Goal: Task Accomplishment & Management: Manage account settings

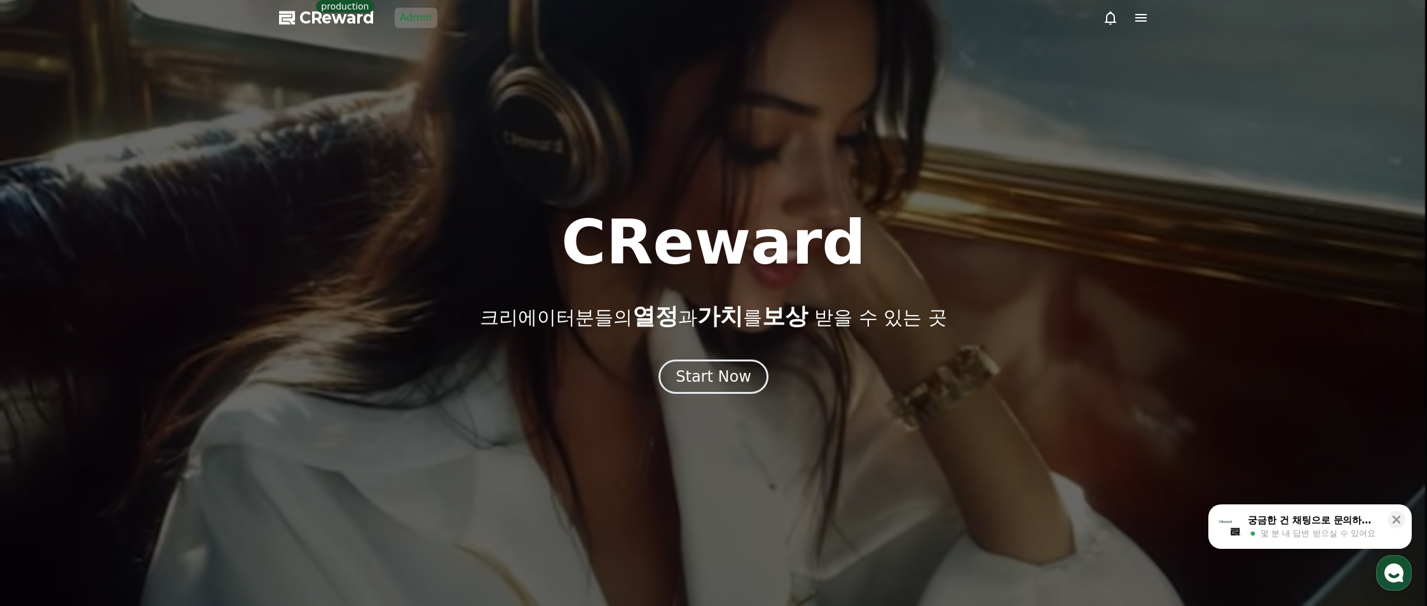
click at [396, 19] on link "Admin" at bounding box center [416, 18] width 43 height 20
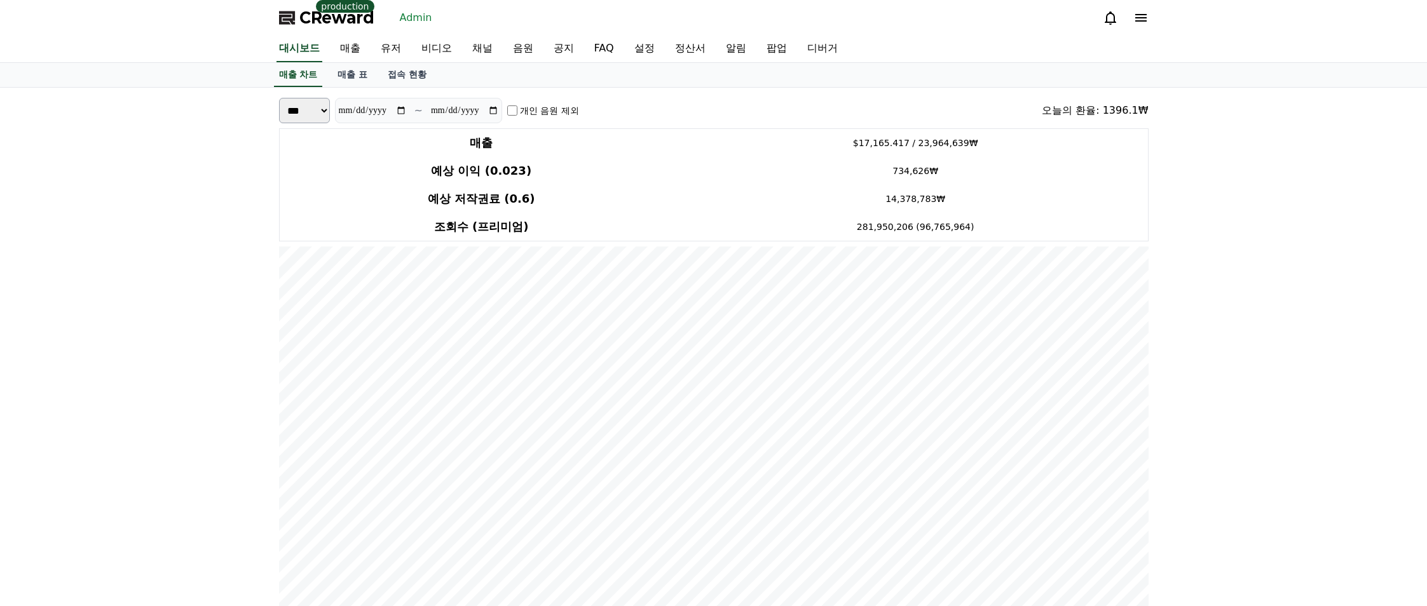
click at [1139, 22] on icon at bounding box center [1140, 17] width 15 height 15
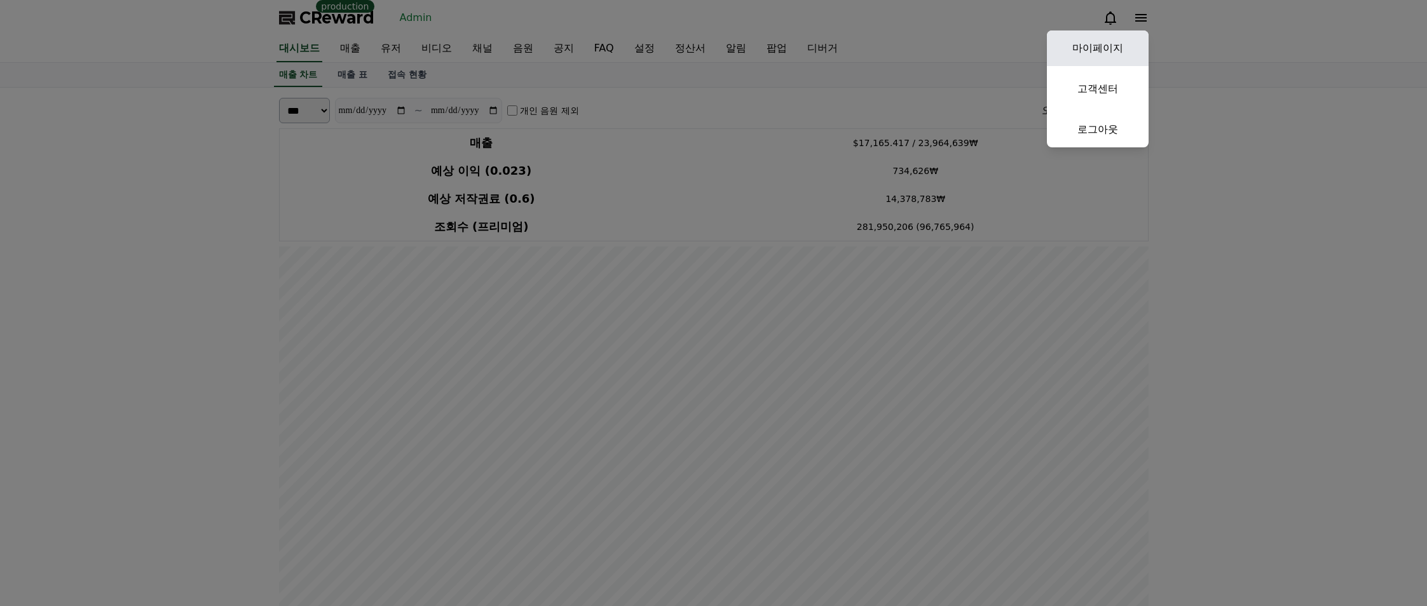
click at [1126, 51] on link "마이페이지" at bounding box center [1098, 49] width 102 height 36
select select "**********"
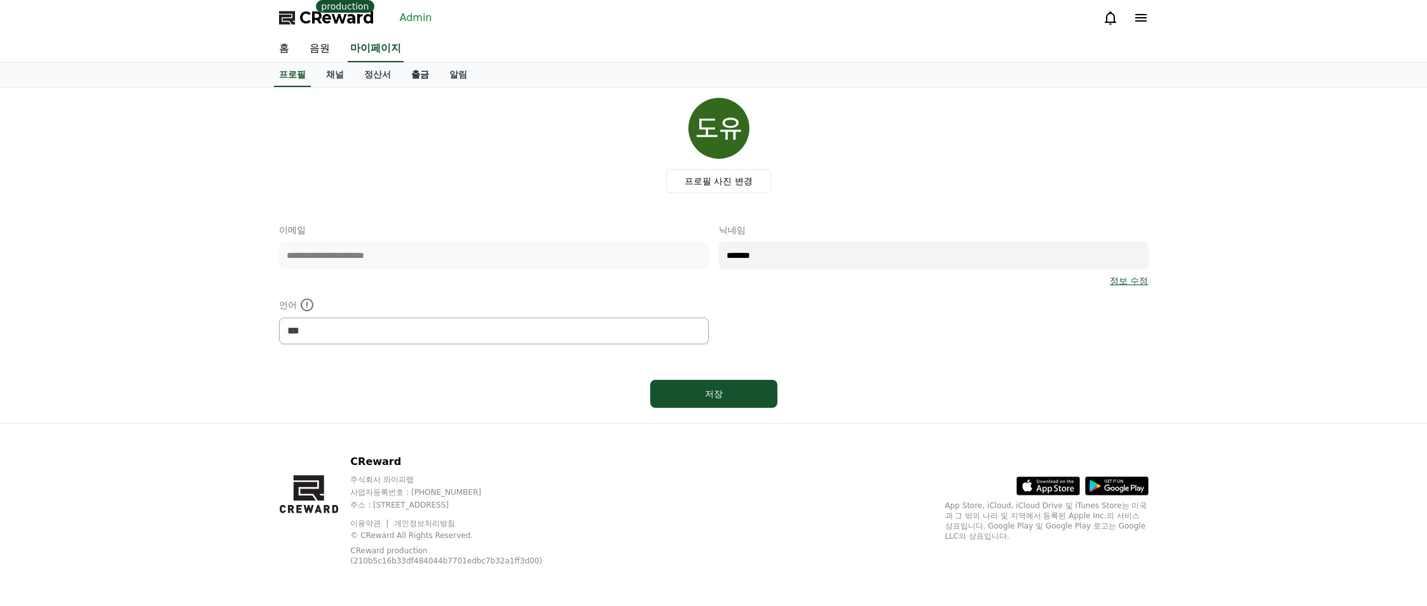
click at [407, 72] on link "출금" at bounding box center [420, 75] width 38 height 24
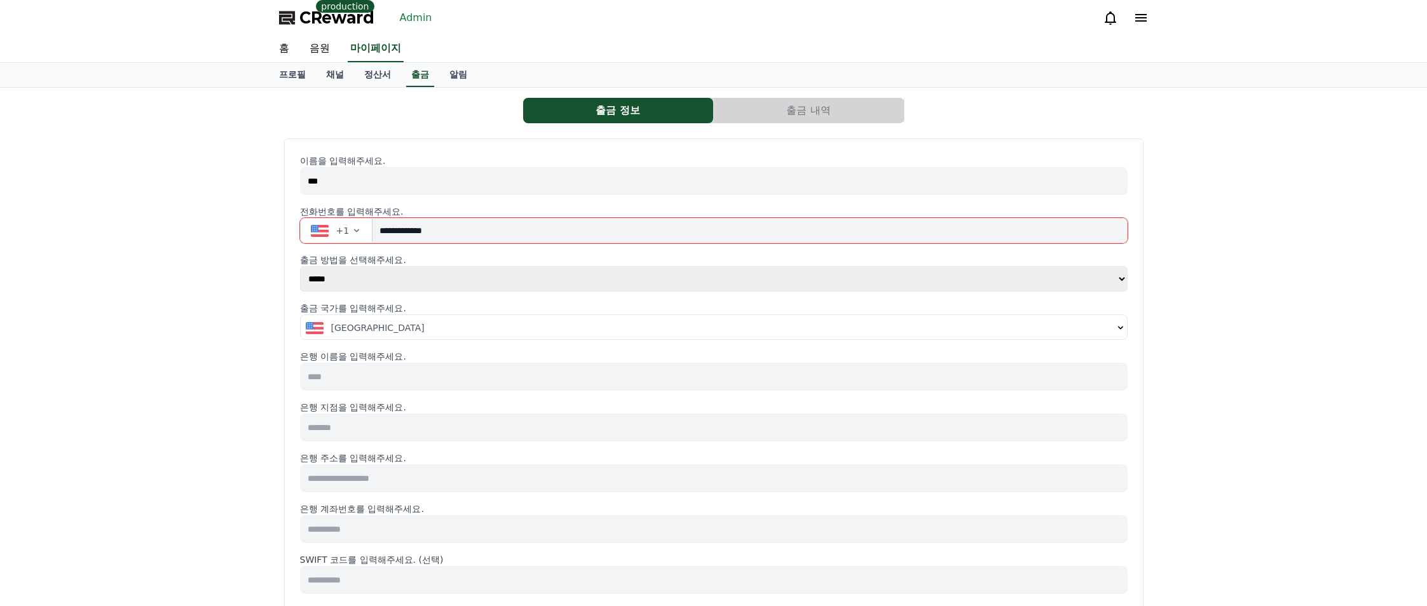
click at [236, 243] on div "**********" at bounding box center [713, 596] width 1427 height 1017
click at [1137, 21] on icon at bounding box center [1140, 18] width 11 height 8
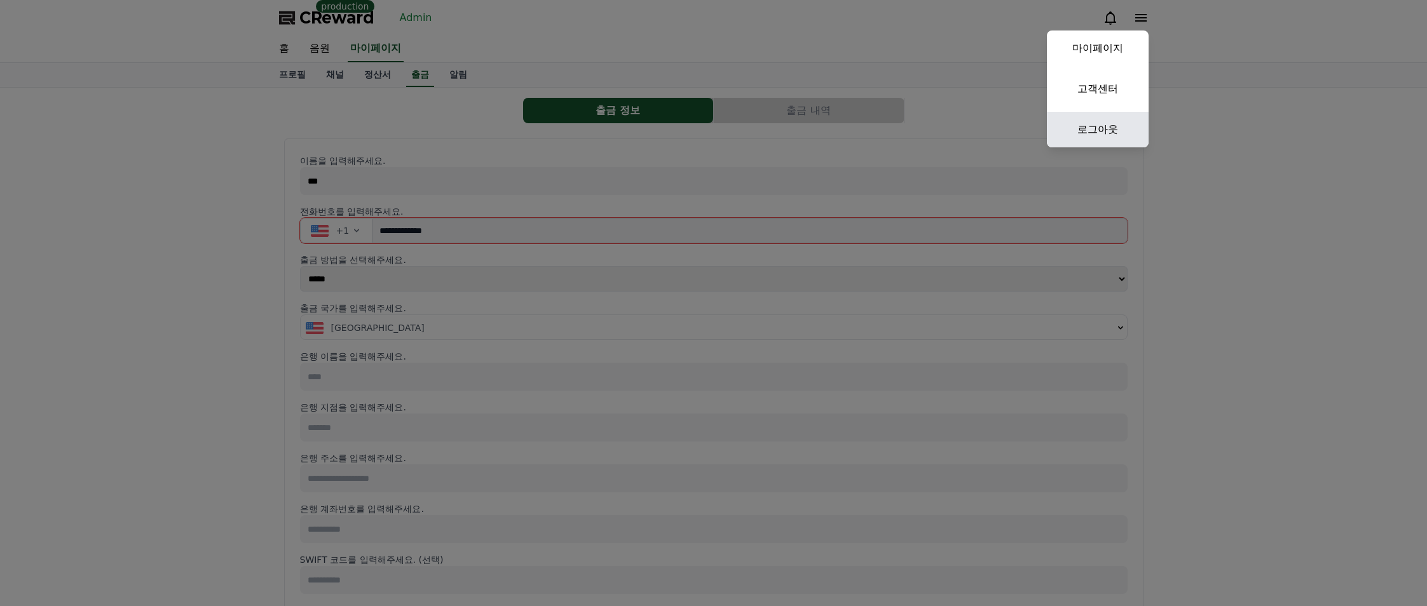
click at [1084, 143] on link "로그아웃" at bounding box center [1098, 130] width 102 height 36
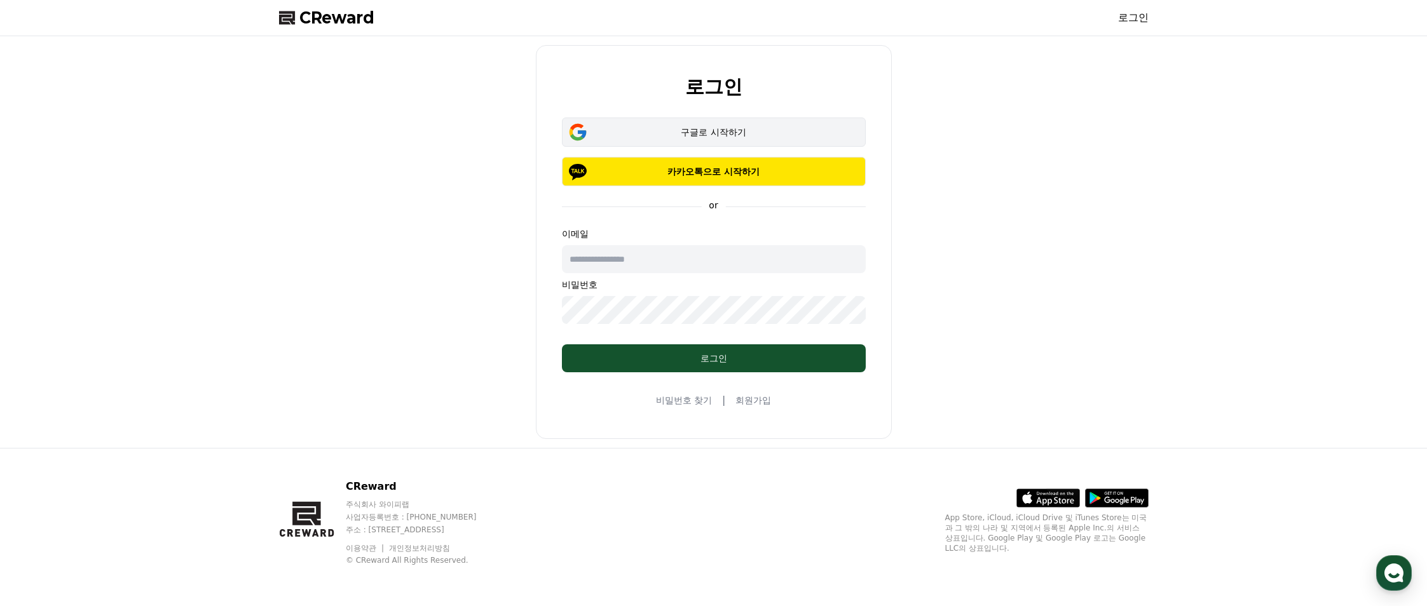
type input "**********"
click at [784, 127] on div "구글로 시작하기" at bounding box center [713, 132] width 267 height 13
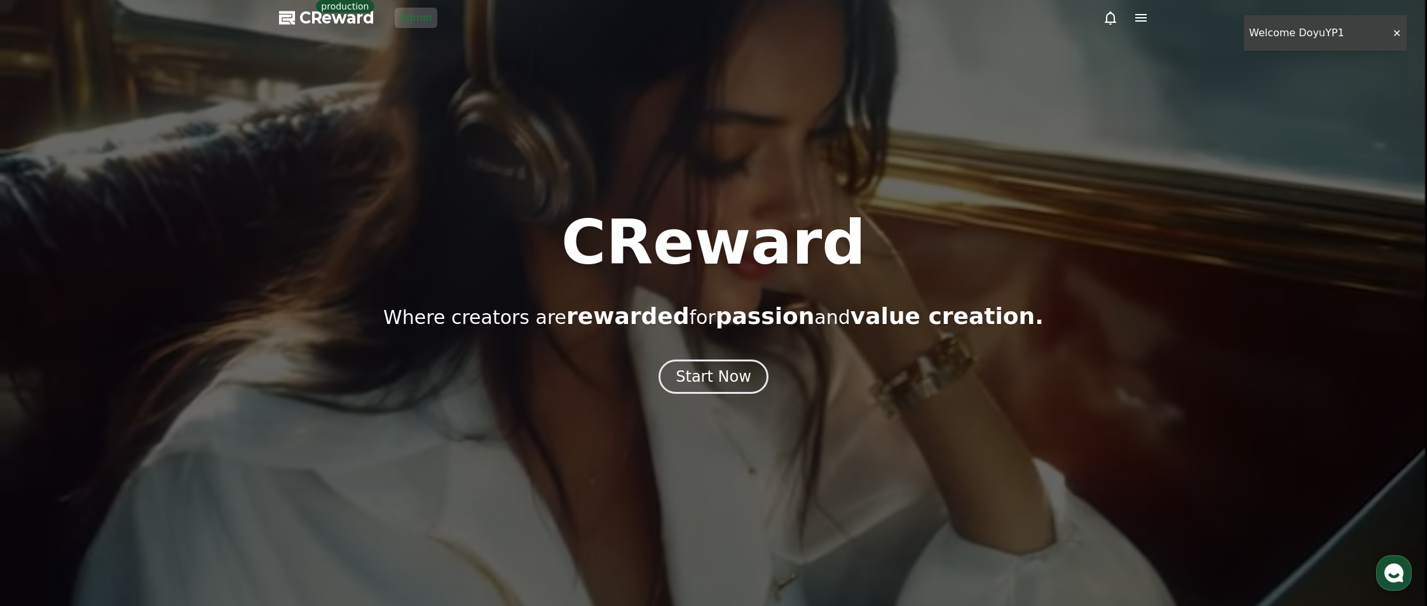
click at [1142, 16] on icon at bounding box center [1140, 17] width 15 height 15
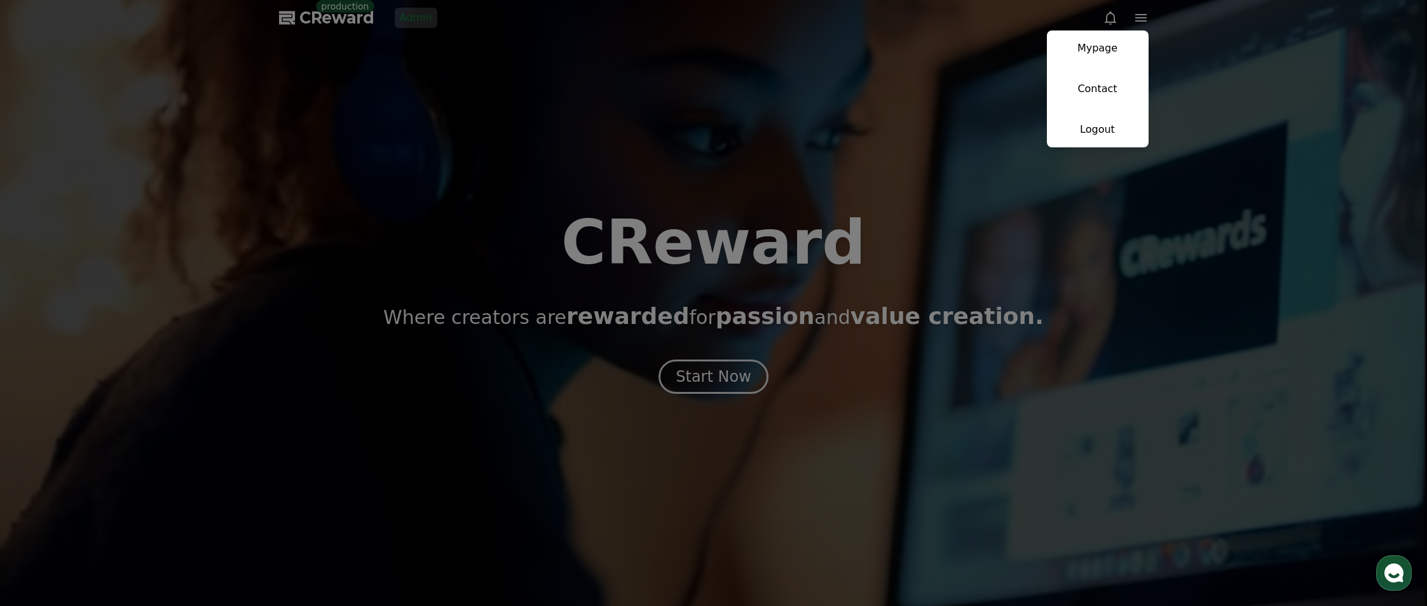
click at [1105, 53] on link "Mypage" at bounding box center [1098, 49] width 102 height 36
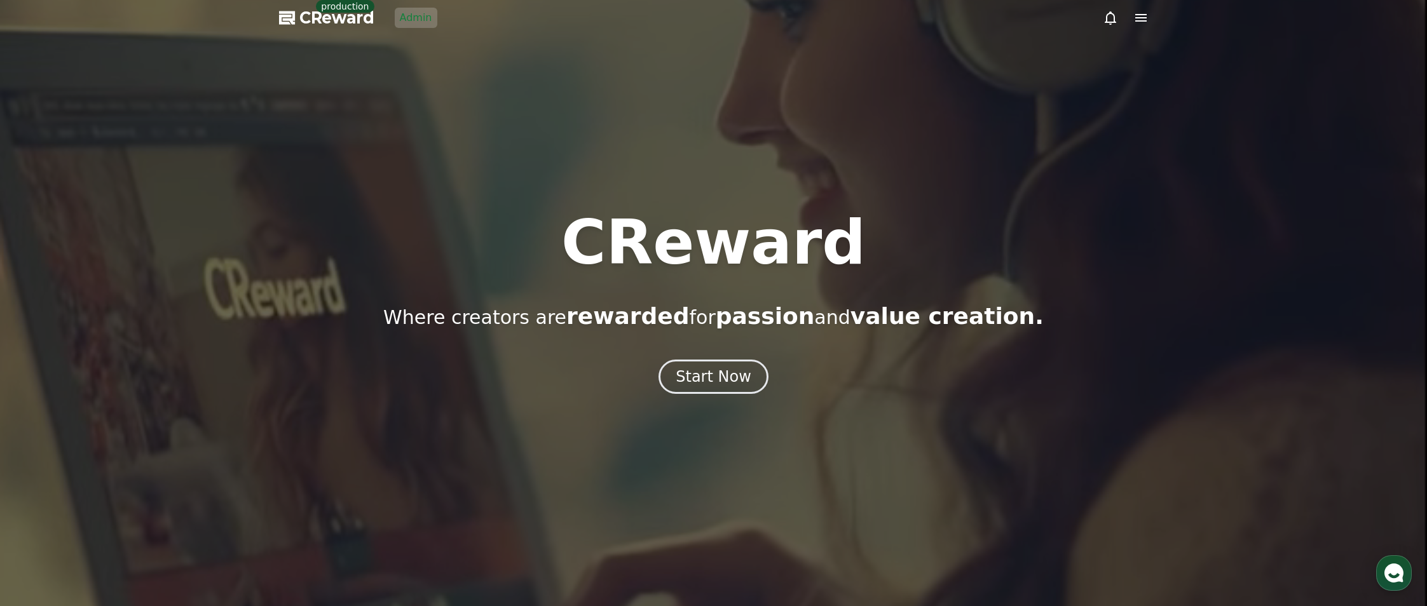
select select "**********"
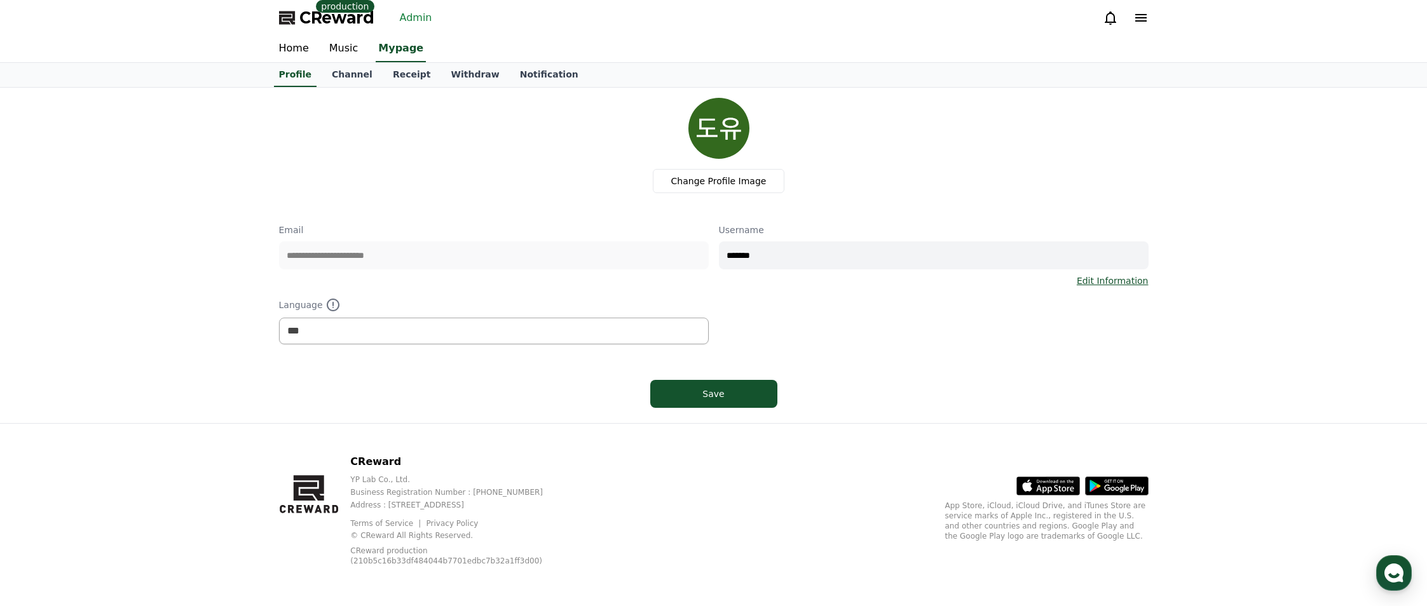
drag, startPoint x: 408, startPoint y: 139, endPoint x: 400, endPoint y: 91, distance: 48.3
click at [408, 136] on div "Change Profile Image" at bounding box center [718, 145] width 859 height 95
click at [458, 79] on link "Withdraw" at bounding box center [475, 75] width 69 height 24
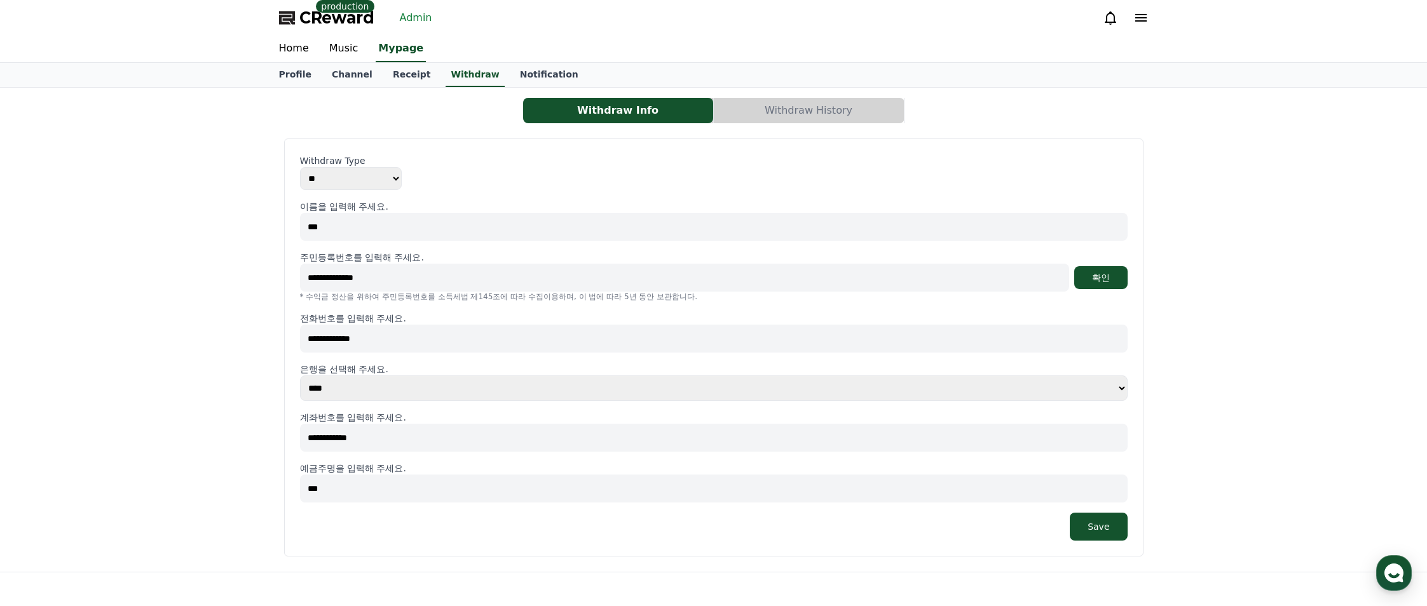
click at [594, 144] on div "**********" at bounding box center [713, 348] width 859 height 418
click at [263, 313] on div "**********" at bounding box center [713, 330] width 1427 height 484
click at [359, 94] on div "**********" at bounding box center [714, 330] width 880 height 474
click at [416, 21] on link "Admin" at bounding box center [416, 18] width 43 height 20
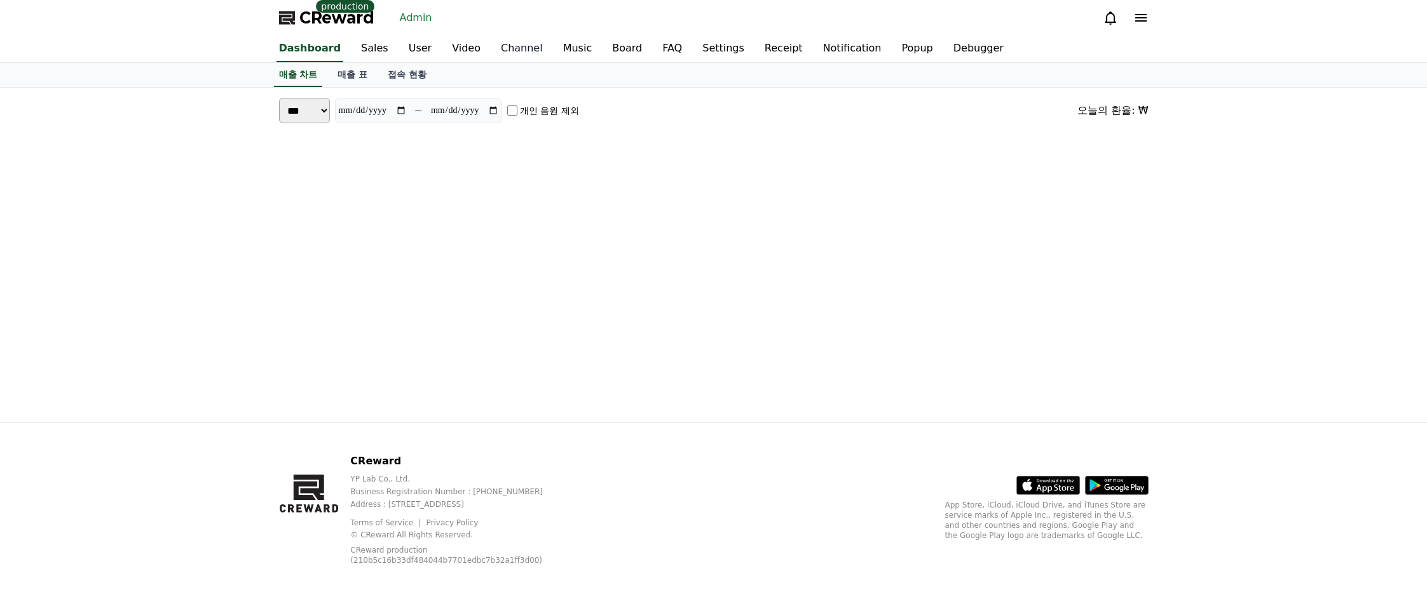
click at [491, 46] on link "Channel" at bounding box center [522, 49] width 62 height 27
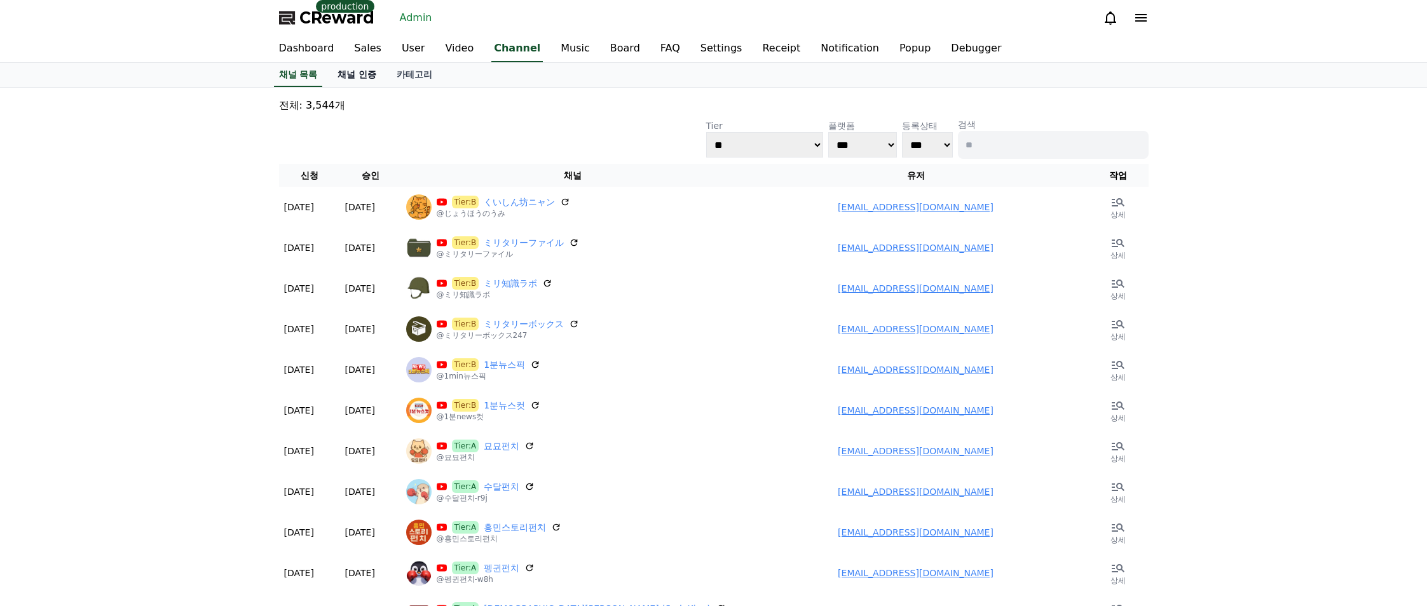
click at [360, 77] on link "채널 인증" at bounding box center [356, 75] width 59 height 24
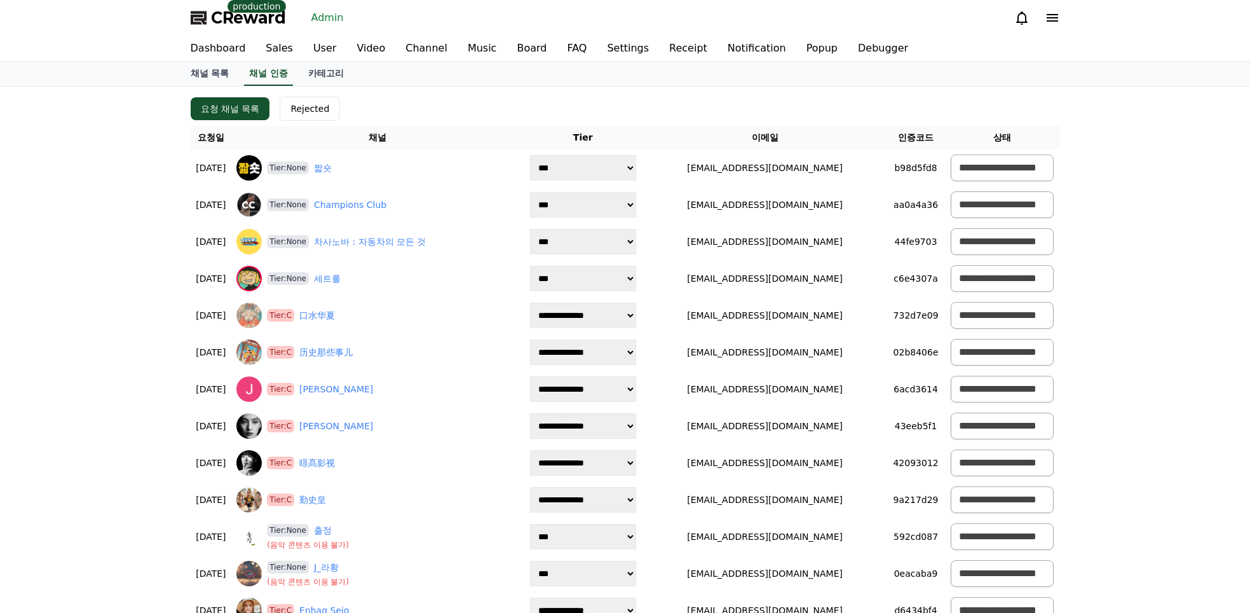
drag, startPoint x: 1083, startPoint y: 267, endPoint x: 1082, endPoint y: 306, distance: 38.8
click at [687, 104] on div "요청 채널 목록 Rejected" at bounding box center [626, 109] width 870 height 24
click at [314, 112] on div "Rejected" at bounding box center [310, 108] width 39 height 13
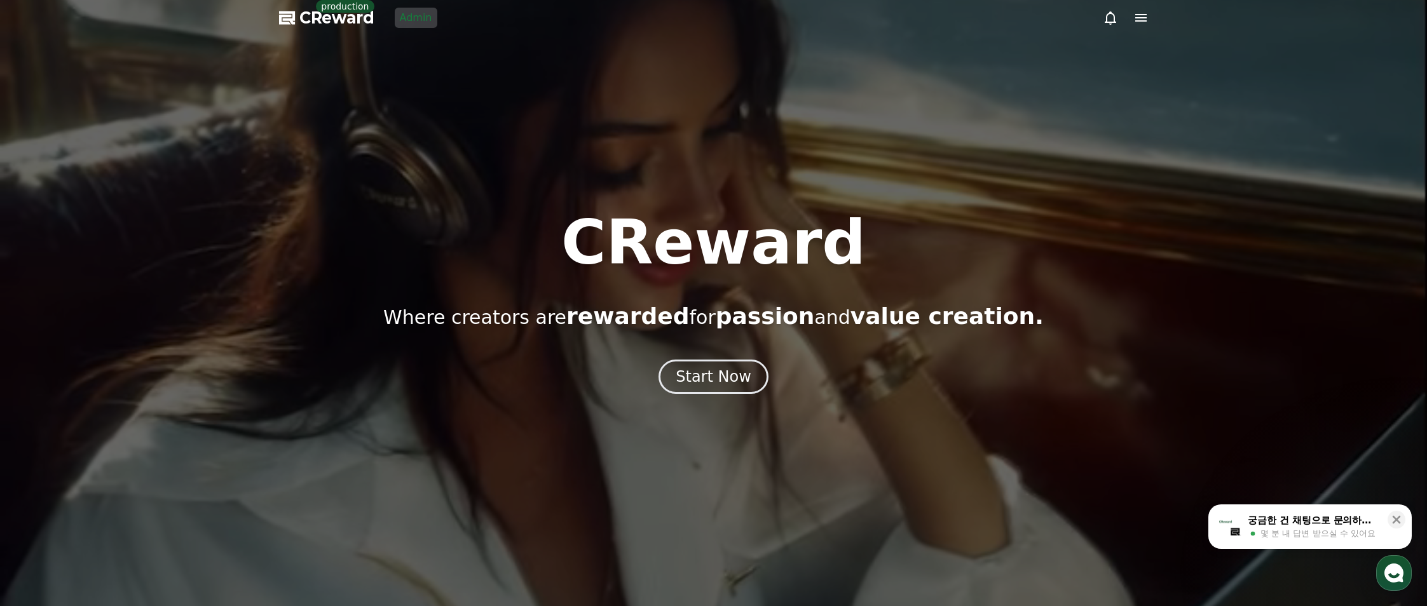
click at [338, 90] on div at bounding box center [713, 303] width 1427 height 606
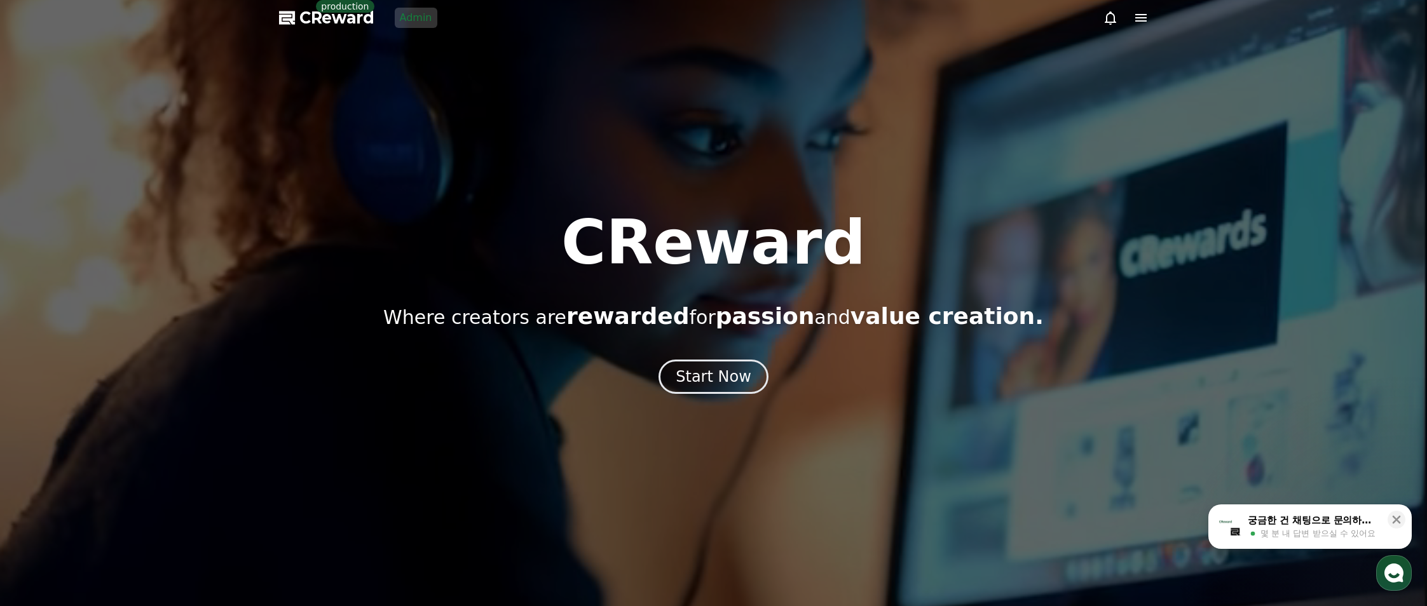
click at [405, 17] on link "Admin" at bounding box center [416, 18] width 43 height 20
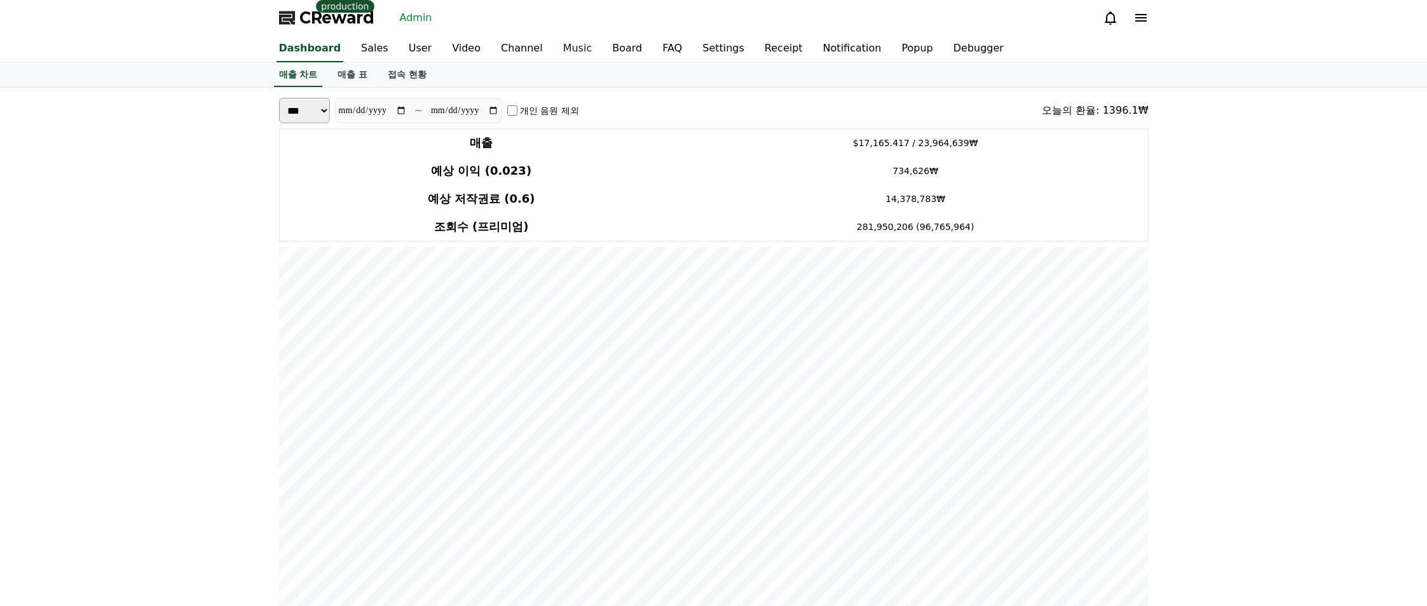
click at [553, 48] on link "Music" at bounding box center [578, 49] width 50 height 27
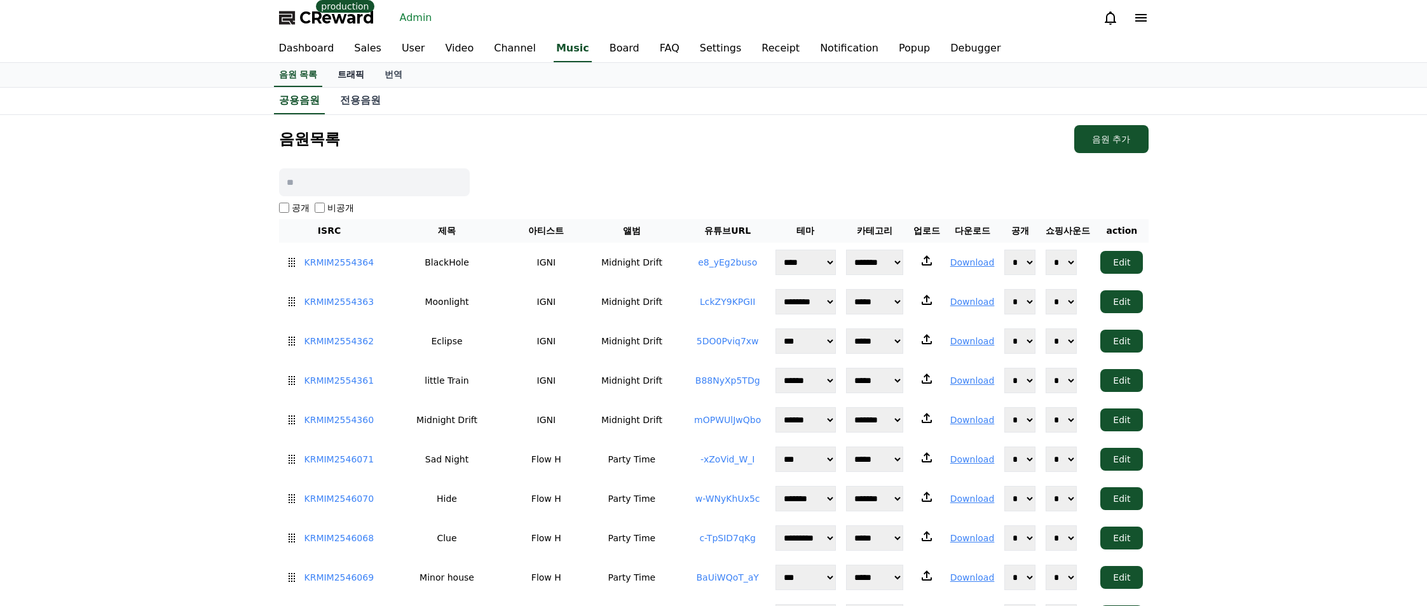
click at [332, 81] on link "트래픽" at bounding box center [350, 75] width 47 height 24
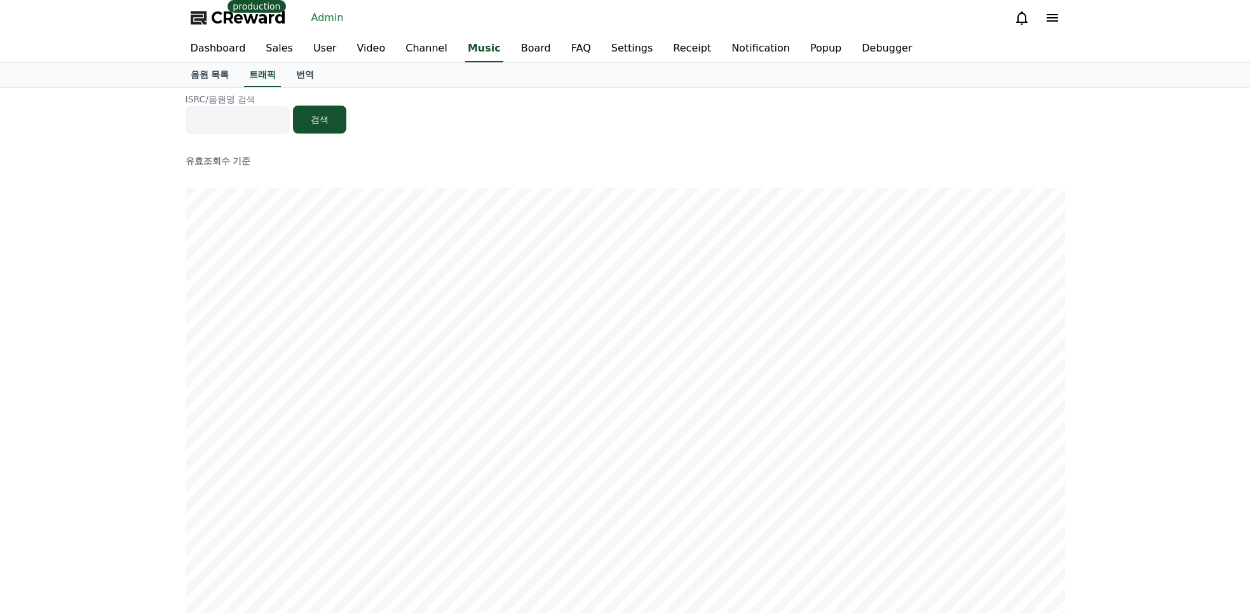
click at [1173, 156] on div "ISRC/음원명 검색 검색 유효조회수 기준 신규영상수 기준" at bounding box center [625, 607] width 1250 height 1038
click at [1177, 163] on div "ISRC/음원명 검색 검색 유효조회수 기준 신규영상수 기준" at bounding box center [625, 607] width 1250 height 1038
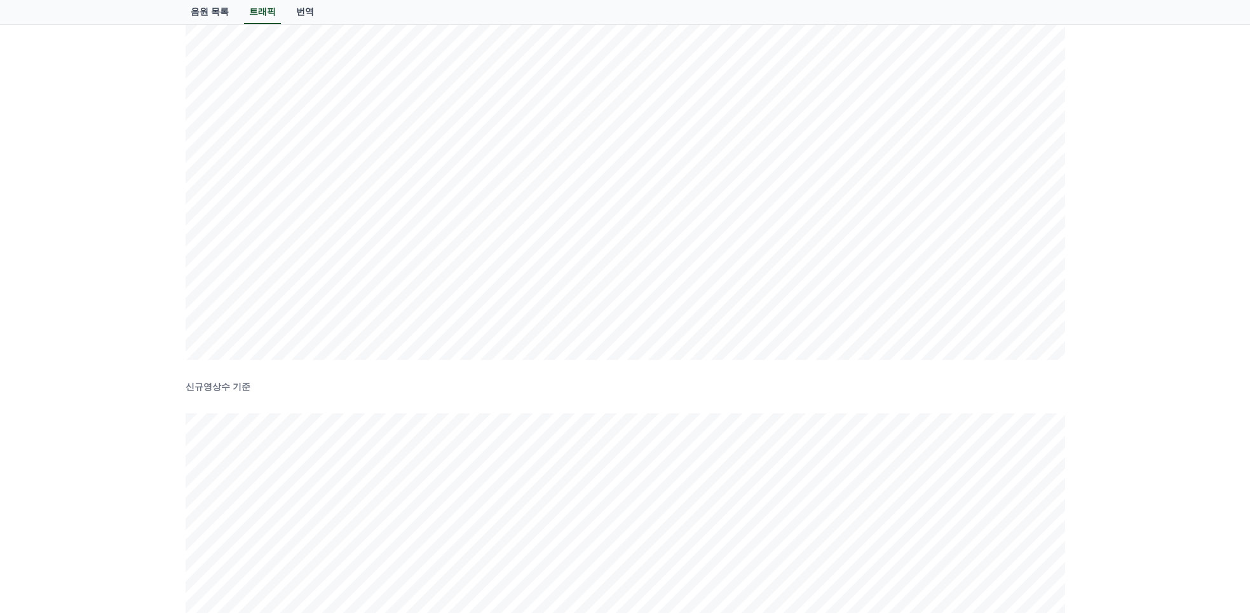
scroll to position [556, 0]
click at [1171, 178] on div "ISRC/음원명 검색 검색 유효조회수 기준 신규영상수 기준" at bounding box center [625, 51] width 1250 height 1038
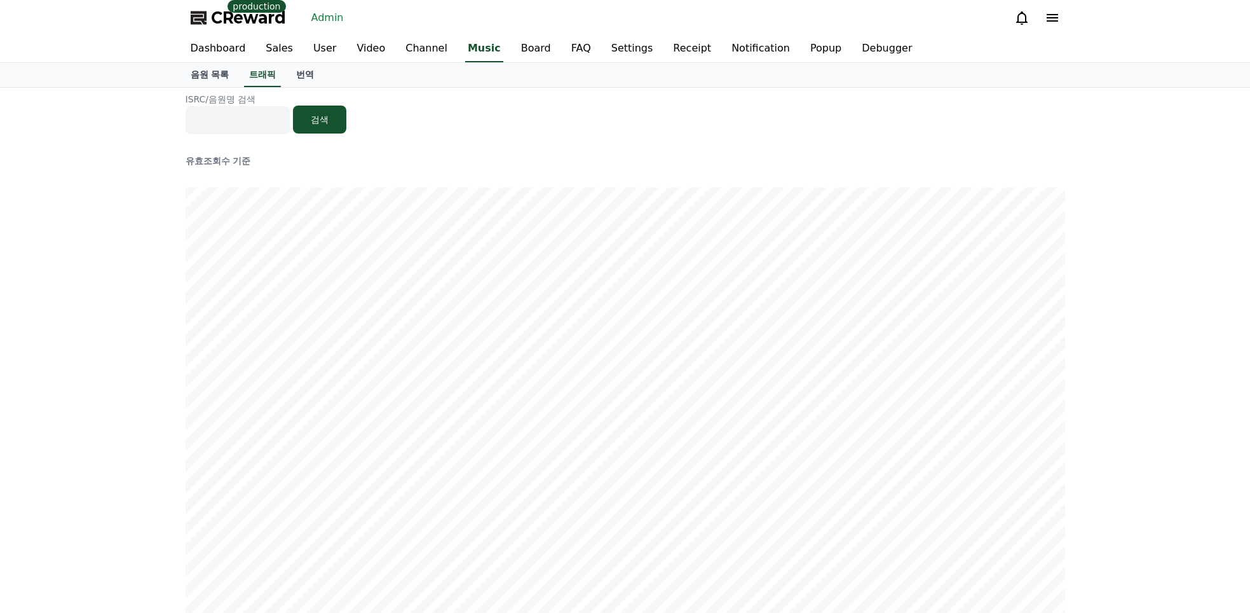
click at [1168, 177] on div "ISRC/음원명 검색 검색 유효조회수 기준 신규영상수 기준" at bounding box center [625, 607] width 1250 height 1038
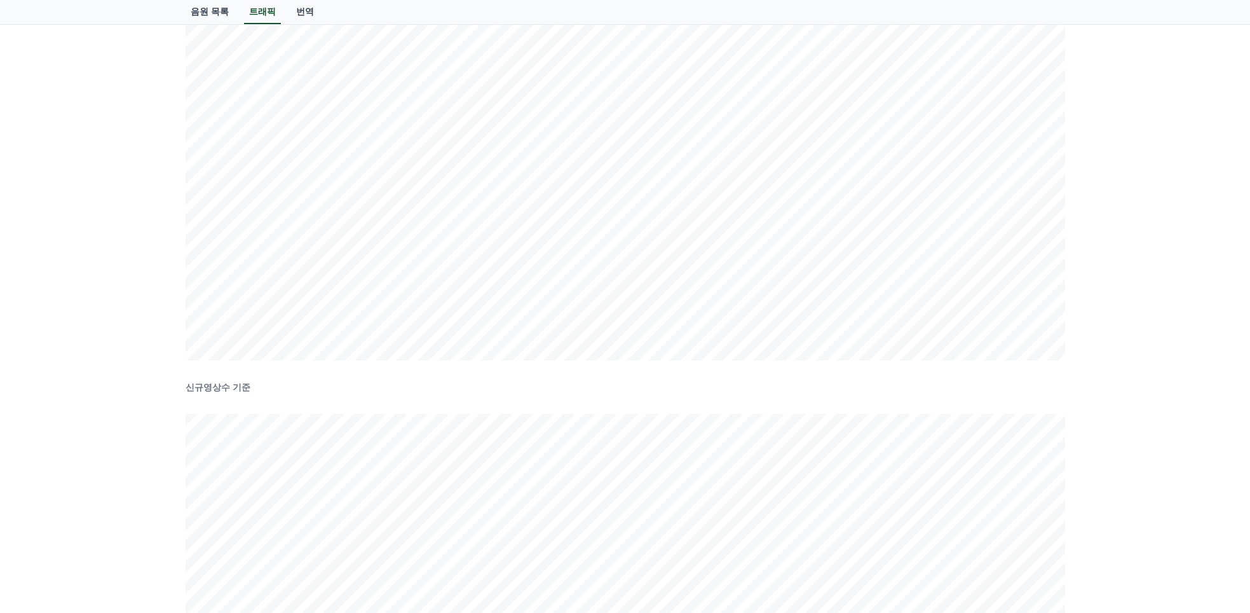
scroll to position [332, 0]
click at [1158, 301] on div "ISRC/음원명 검색 검색 유효조회수 기준 신규영상수 기준" at bounding box center [625, 275] width 1250 height 1038
click at [1143, 271] on div "ISRC/음원명 검색 검색 유효조회수 기준 신규영상수 기준" at bounding box center [625, 54] width 1250 height 1038
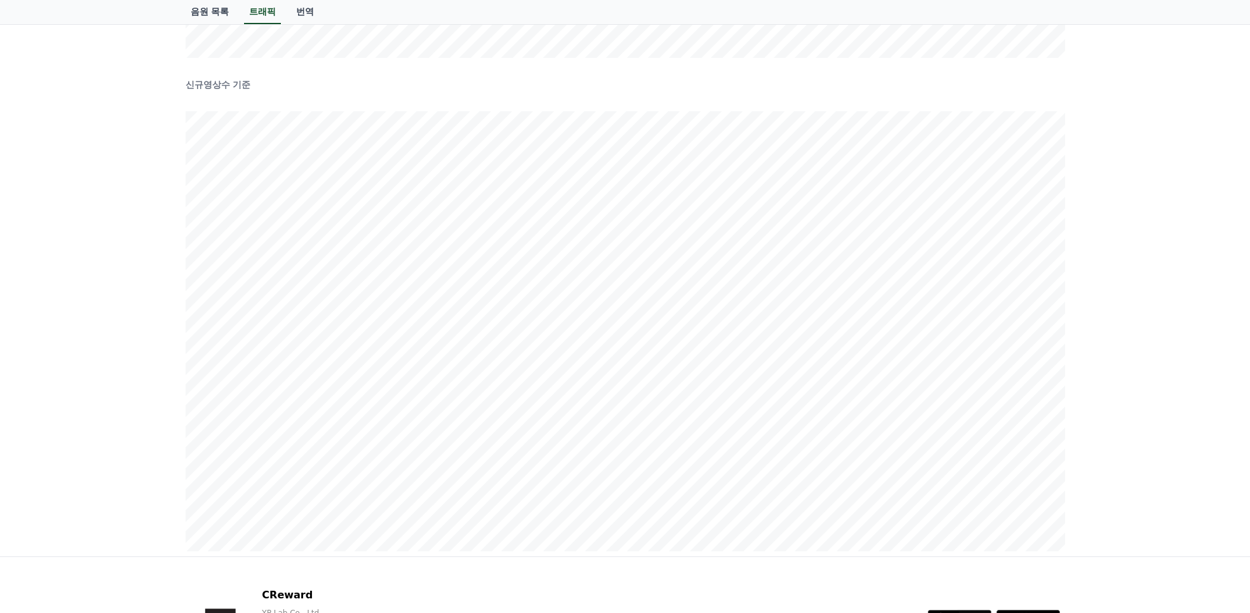
scroll to position [578, 0]
click at [1143, 271] on div "ISRC/음원명 검색 검색 유효조회수 기준 신규영상수 기준" at bounding box center [625, 29] width 1250 height 1038
click at [1140, 226] on div "ISRC/음원명 검색 검색 유효조회수 기준 신규영상수 기준" at bounding box center [625, 29] width 1250 height 1038
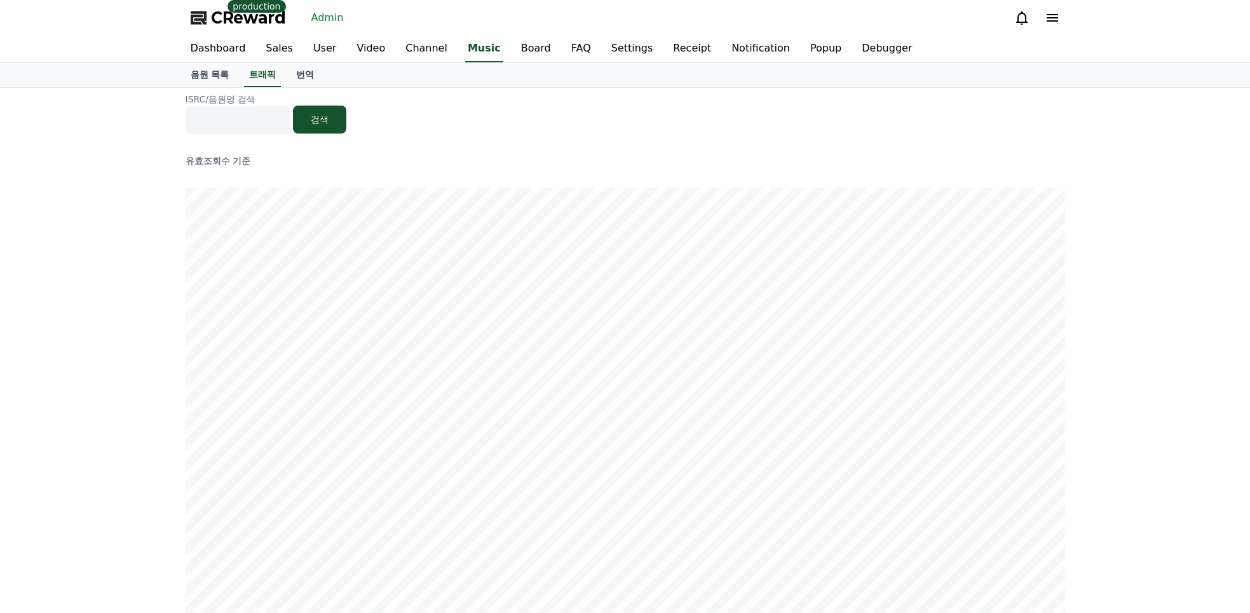
click at [1116, 360] on div "ISRC/음원명 검색 검색 유효조회수 기준 신규영상수 기준" at bounding box center [625, 607] width 1250 height 1038
click at [1120, 357] on div "ISRC/음원명 검색 검색 유효조회수 기준 신규영상수 기준" at bounding box center [625, 607] width 1250 height 1038
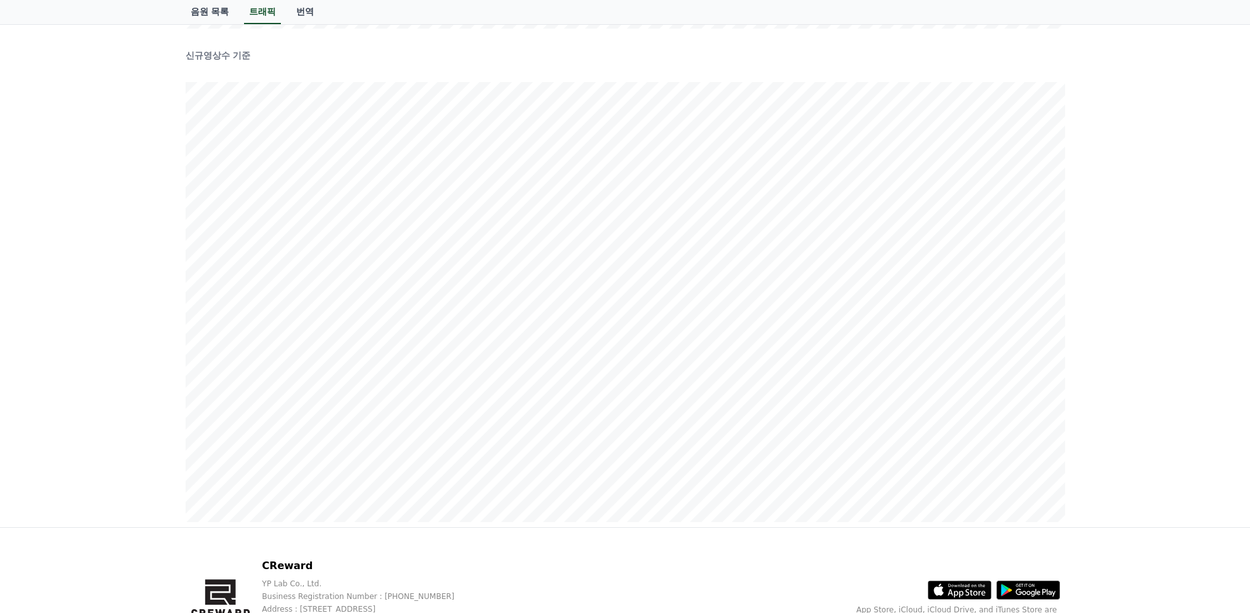
scroll to position [591, 0]
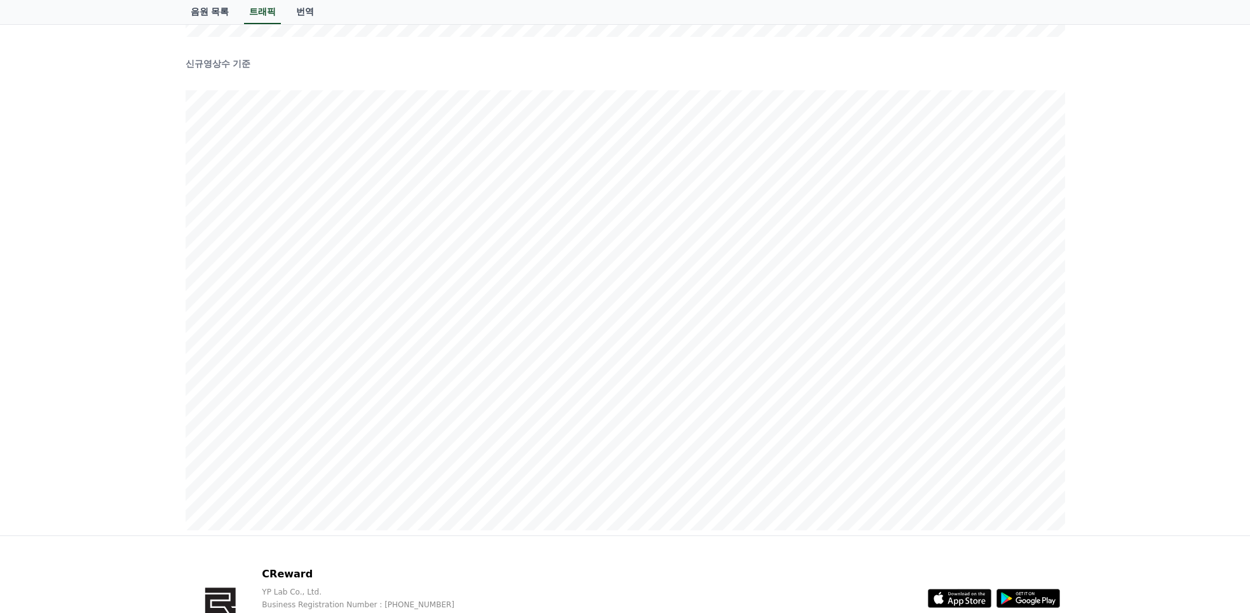
drag, startPoint x: 1111, startPoint y: 290, endPoint x: 1095, endPoint y: 284, distance: 17.1
click at [1108, 287] on div "ISRC/음원명 검색 검색 유효조회수 기준 신규영상수 기준" at bounding box center [625, 16] width 1250 height 1038
click at [1191, 380] on div "ISRC/음원명 검색 검색 유효조회수 기준 신규영상수 기준" at bounding box center [625, 16] width 1250 height 1038
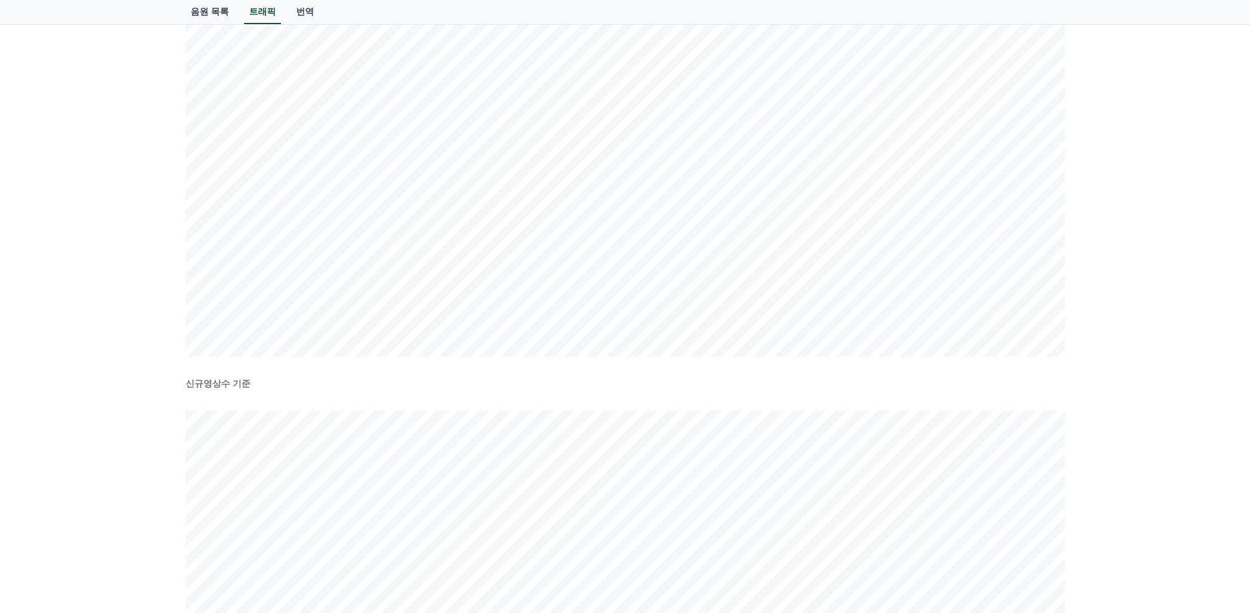
scroll to position [0, 0]
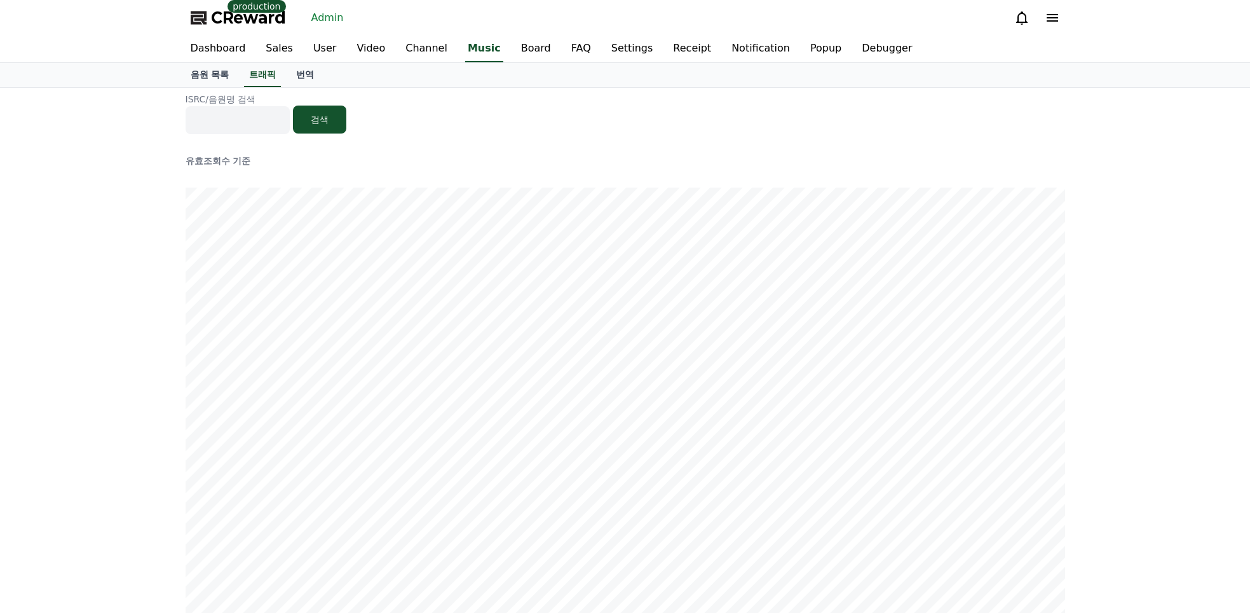
click at [1199, 346] on div "ISRC/음원명 검색 검색 유효조회수 기준 신규영상수 기준" at bounding box center [625, 607] width 1250 height 1038
click at [1135, 508] on div "ISRC/음원명 검색 검색 유효조회수 기준 신규영상수 기준" at bounding box center [625, 607] width 1250 height 1038
click at [1128, 317] on div "ISRC/음원명 검색 검색 유효조회수 기준 신규영상수 기준" at bounding box center [625, 607] width 1250 height 1038
click at [1048, 126] on div "ISRC/음원명 검색 검색" at bounding box center [626, 113] width 880 height 41
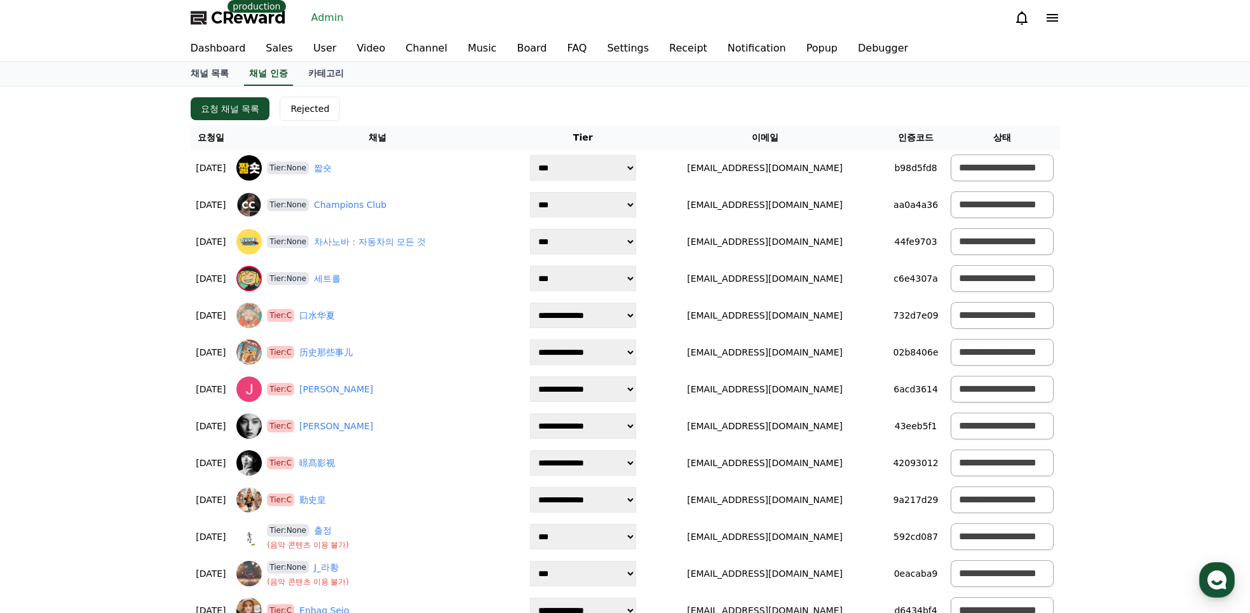
click at [481, 108] on div "요청 채널 목록 Rejected" at bounding box center [626, 109] width 870 height 24
click at [202, 69] on link "채널 목록" at bounding box center [210, 74] width 59 height 24
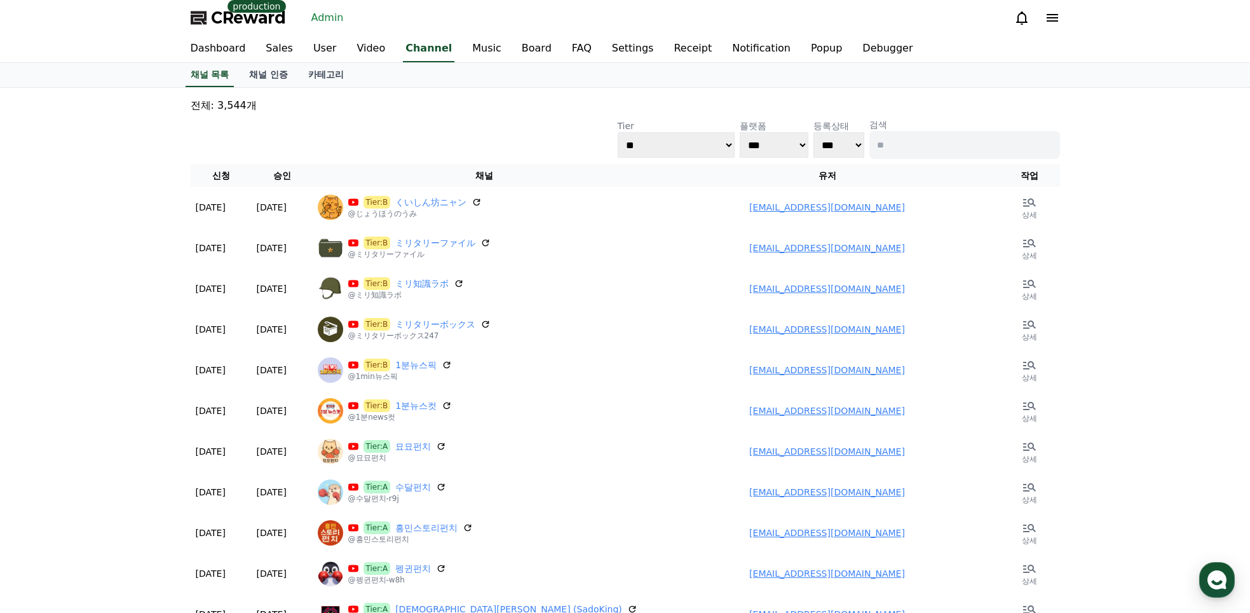
click at [513, 134] on div "**********" at bounding box center [626, 138] width 870 height 41
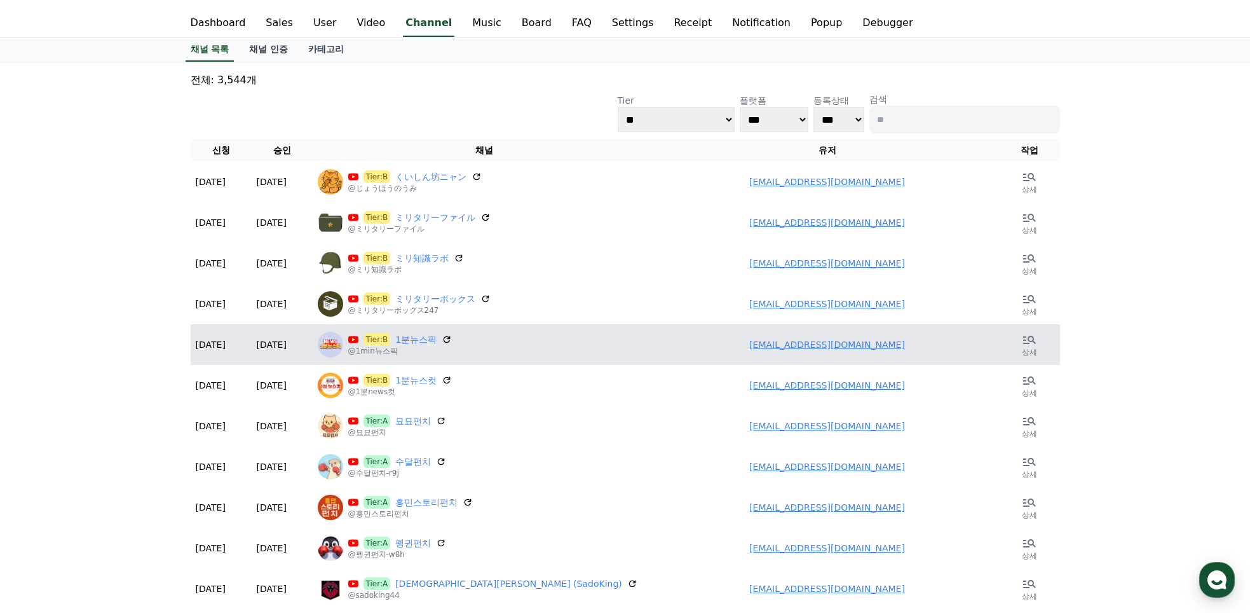
click at [603, 350] on div "Tier:B 1분뉴스픽 @1min뉴스픽" at bounding box center [484, 344] width 333 height 25
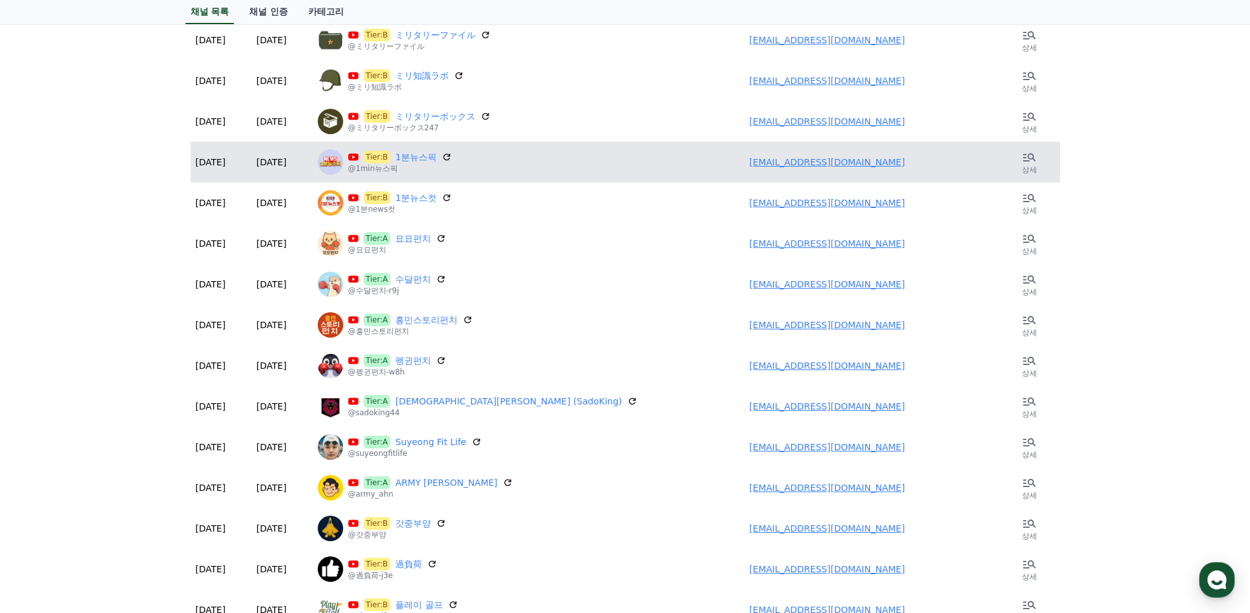
click at [603, 350] on td "Tier:A 펭귄펀치 @펭귄펀치-w8h" at bounding box center [484, 365] width 343 height 41
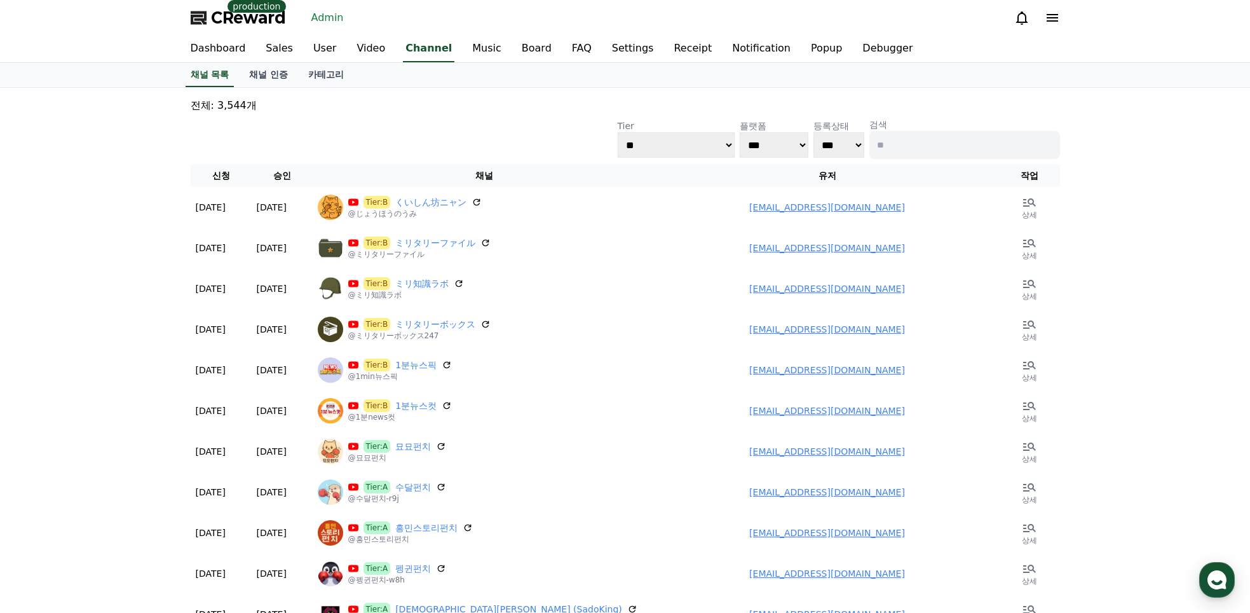
click at [657, 149] on select "**********" at bounding box center [676, 144] width 117 height 25
select select "*"
click at [618, 132] on select "**********" at bounding box center [676, 144] width 117 height 25
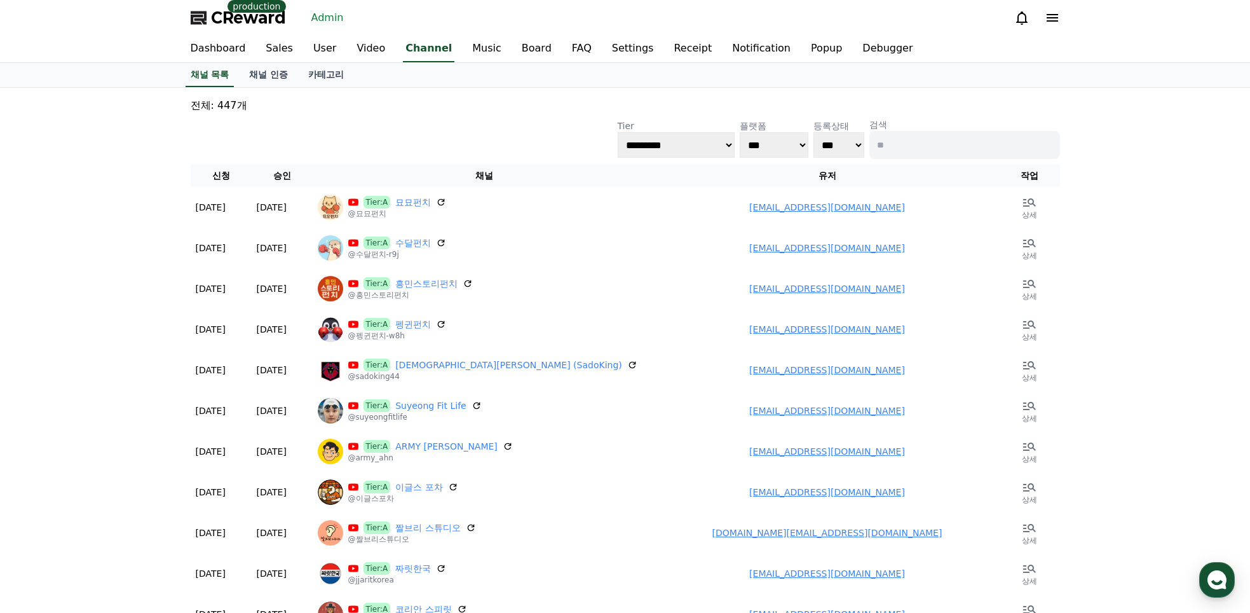
click at [528, 135] on div "**********" at bounding box center [626, 138] width 870 height 41
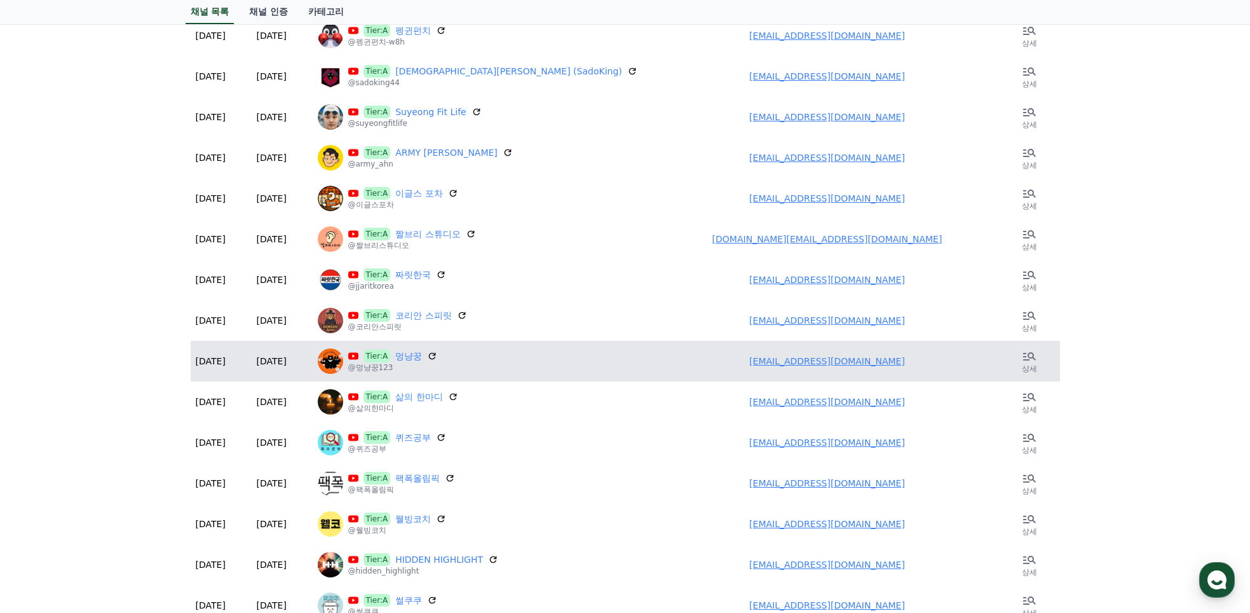
scroll to position [602, 0]
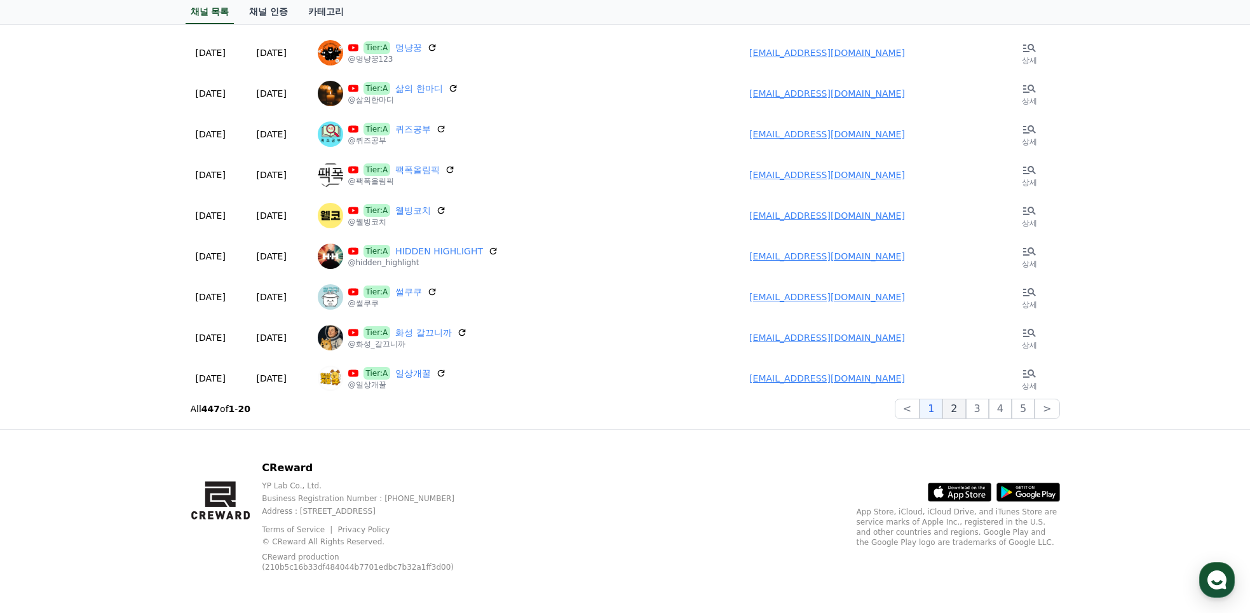
click at [963, 411] on button "2" at bounding box center [954, 409] width 23 height 20
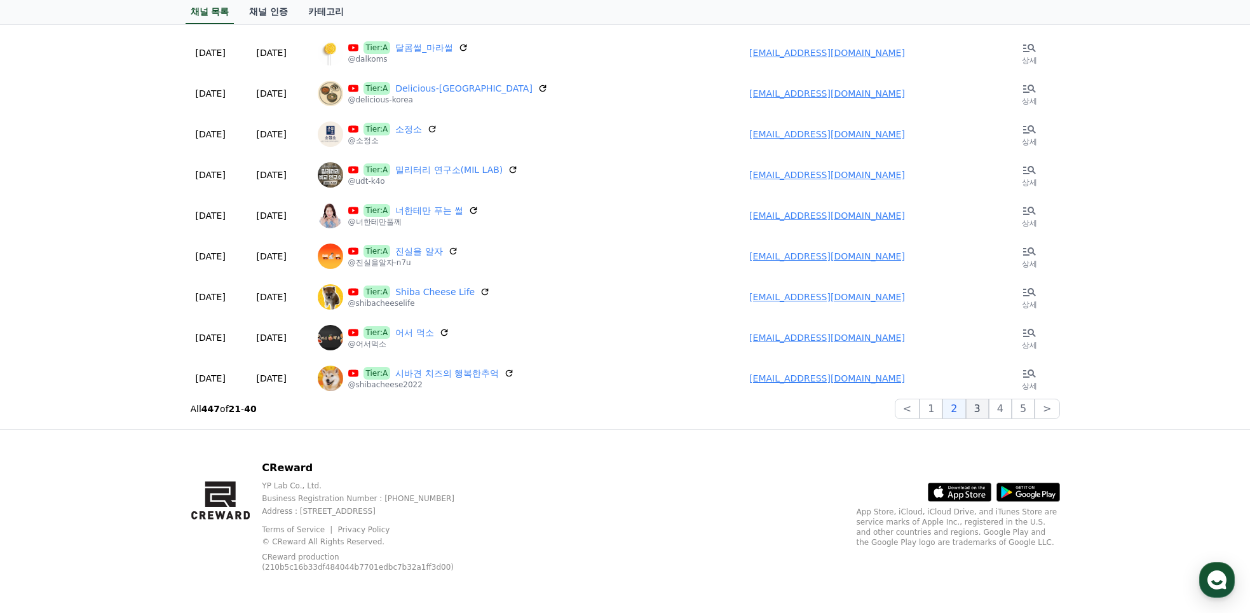
click at [986, 408] on button "3" at bounding box center [977, 409] width 23 height 20
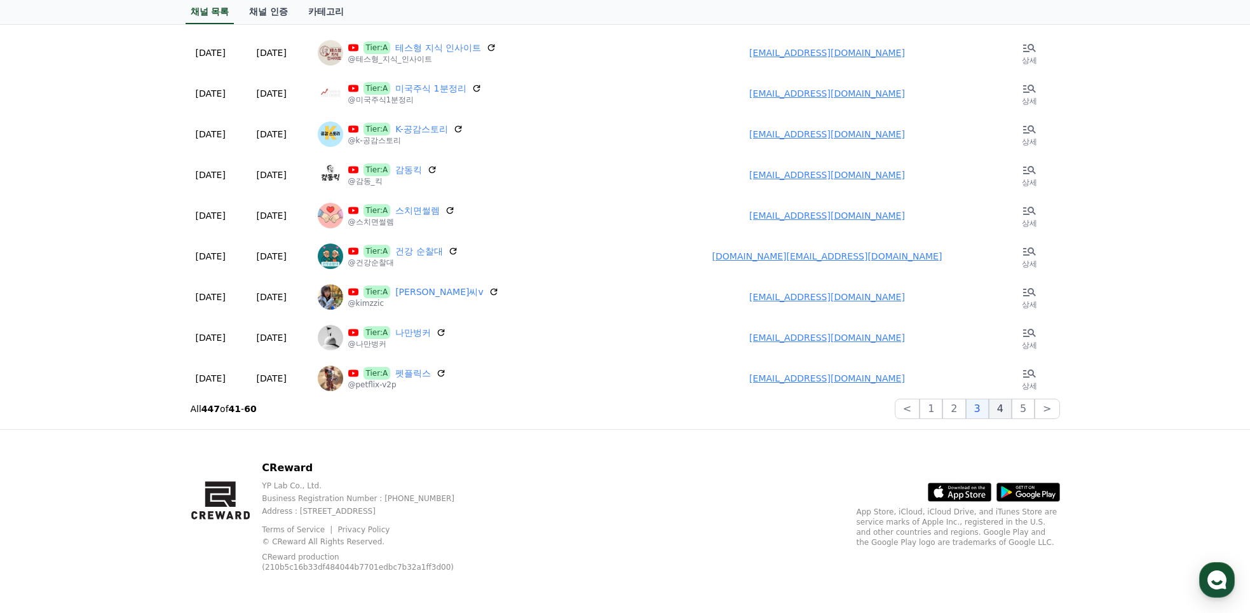
click at [1004, 406] on button "4" at bounding box center [1000, 409] width 23 height 20
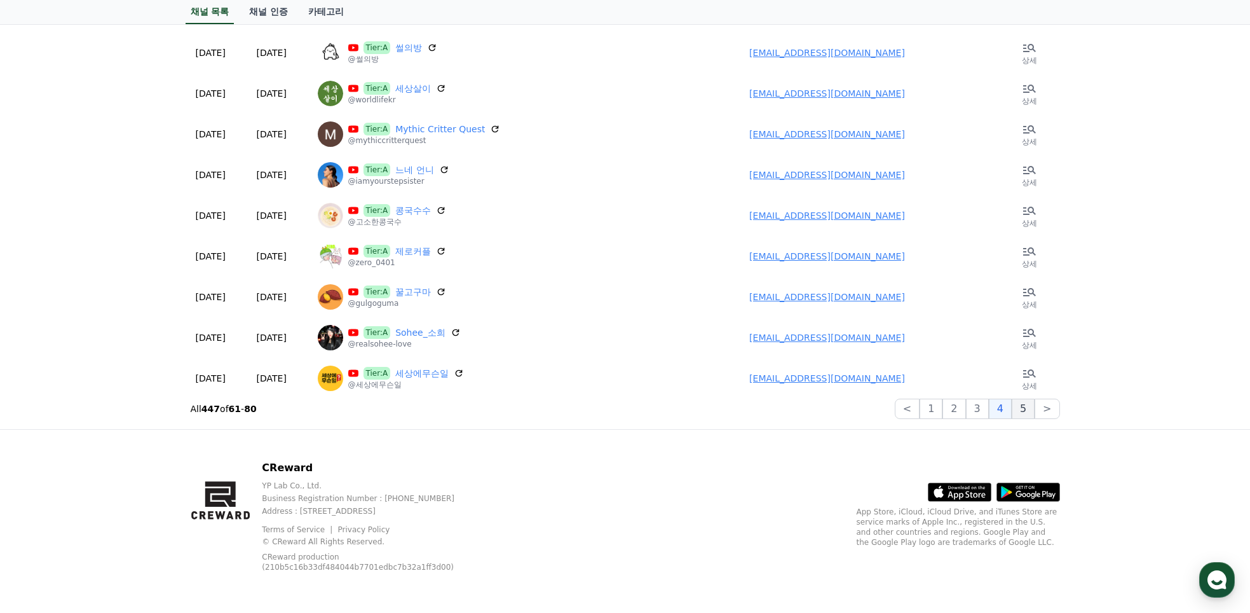
click at [1023, 403] on button "5" at bounding box center [1023, 409] width 23 height 20
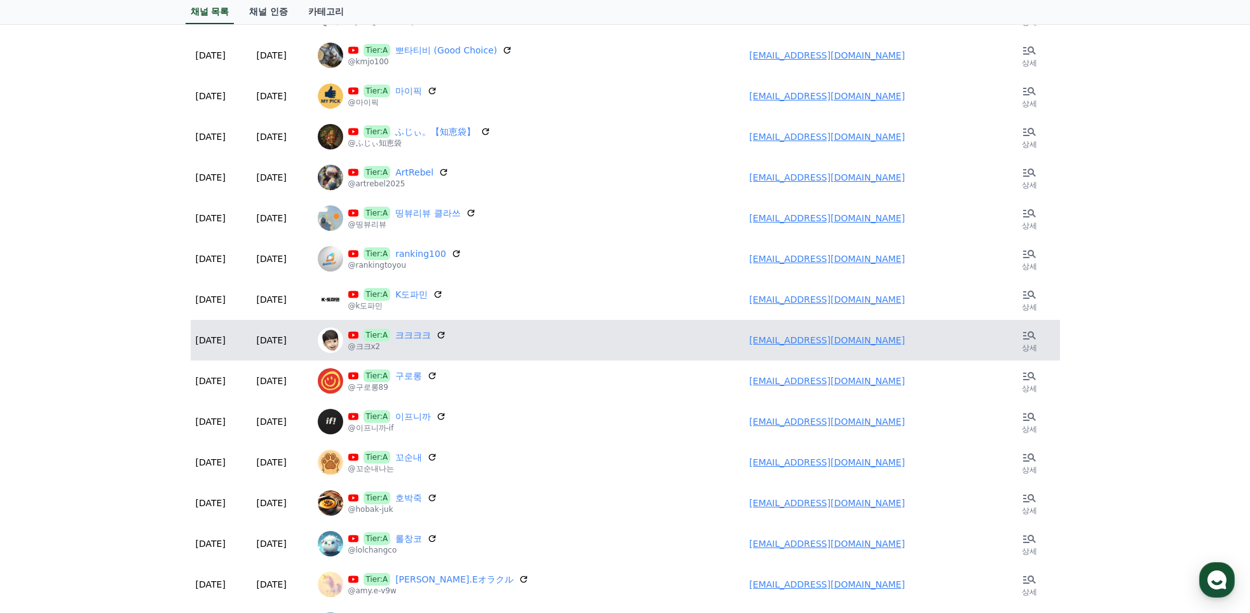
scroll to position [0, 0]
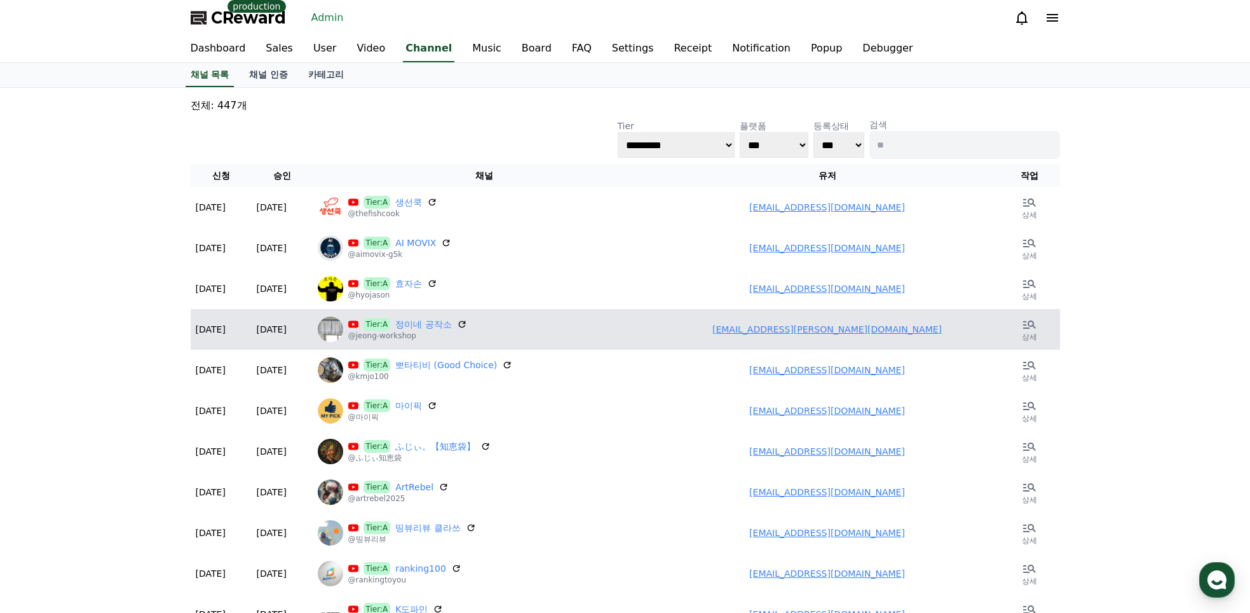
click at [626, 325] on div "Tier:A 정이네 공작소 @jeong-workshop" at bounding box center [484, 329] width 333 height 25
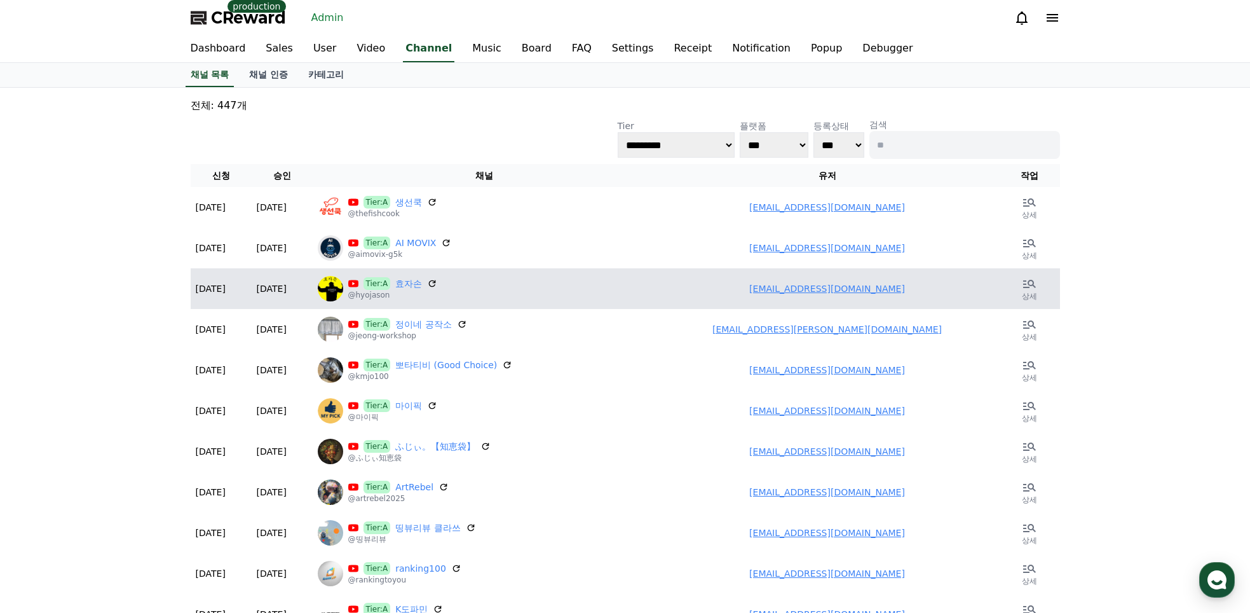
click at [593, 292] on div "Tier:A 효자손 @hyojason" at bounding box center [484, 288] width 333 height 25
click at [404, 285] on link "효자손" at bounding box center [408, 283] width 27 height 13
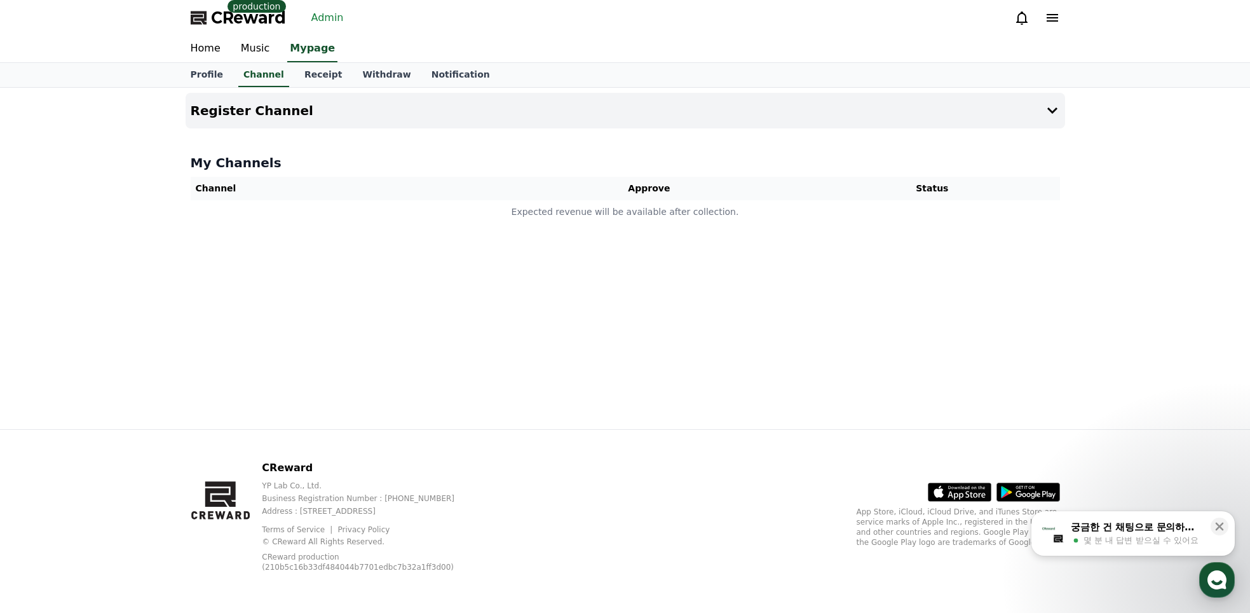
click at [381, 378] on div "Register Channel My Channels Channel Approve Status Expected revenue will be av…" at bounding box center [626, 258] width 890 height 341
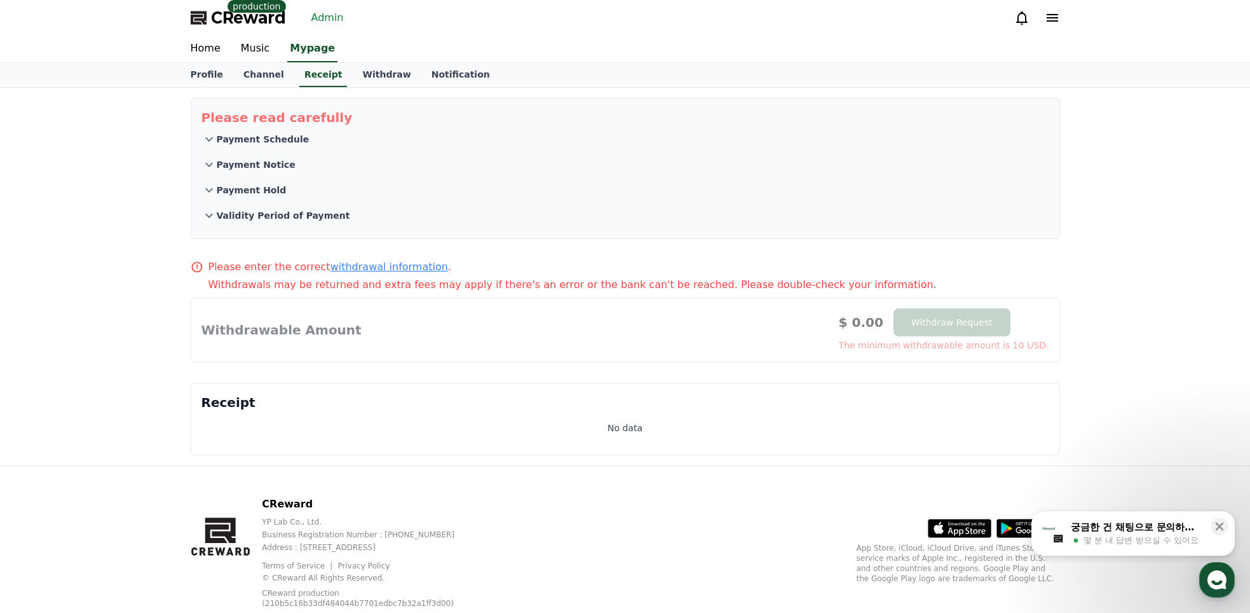
click at [596, 165] on button "Payment Notice" at bounding box center [626, 164] width 848 height 25
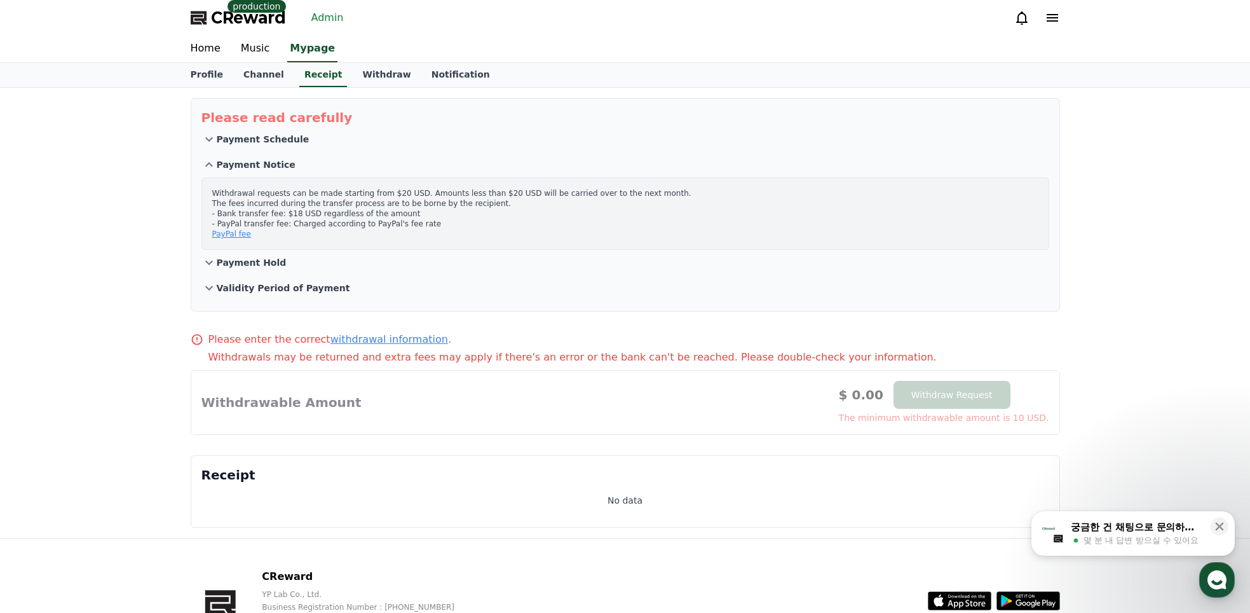
click at [596, 165] on button "Payment Notice" at bounding box center [626, 164] width 848 height 25
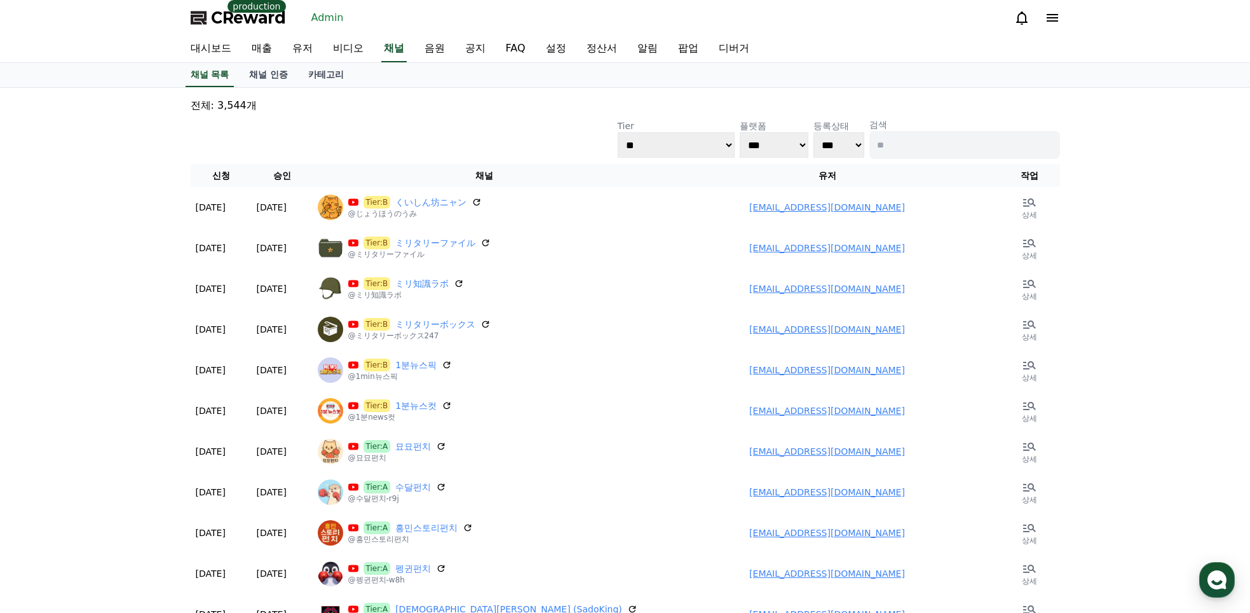
click at [947, 48] on div "대시보드 매출 유저 비디오 채널 음원 공지 FAQ 설정 정산서 알림 팝업 디버거" at bounding box center [626, 49] width 890 height 27
drag, startPoint x: 509, startPoint y: 123, endPoint x: 596, endPoint y: 2, distance: 149.4
click at [510, 123] on div "**********" at bounding box center [626, 138] width 870 height 41
